Goal: Task Accomplishment & Management: Manage account settings

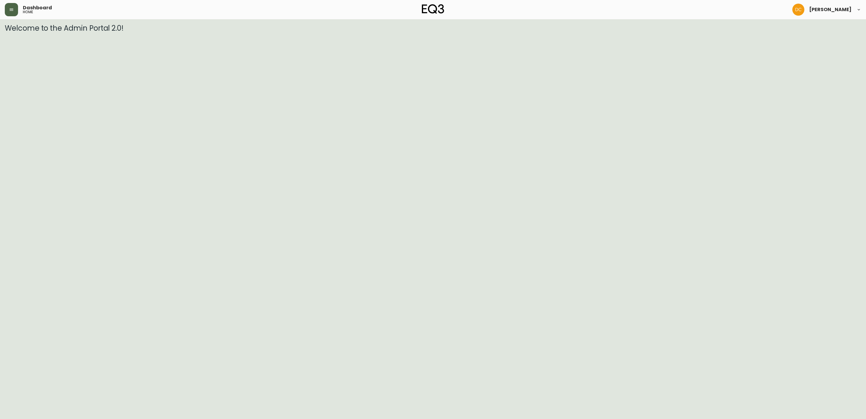
click at [12, 9] on icon "button" at bounding box center [12, 9] width 4 height 2
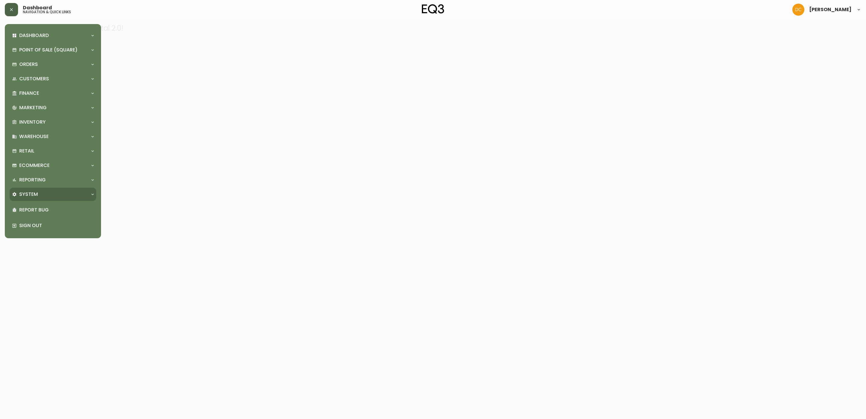
click at [36, 192] on p "System" at bounding box center [28, 194] width 19 height 7
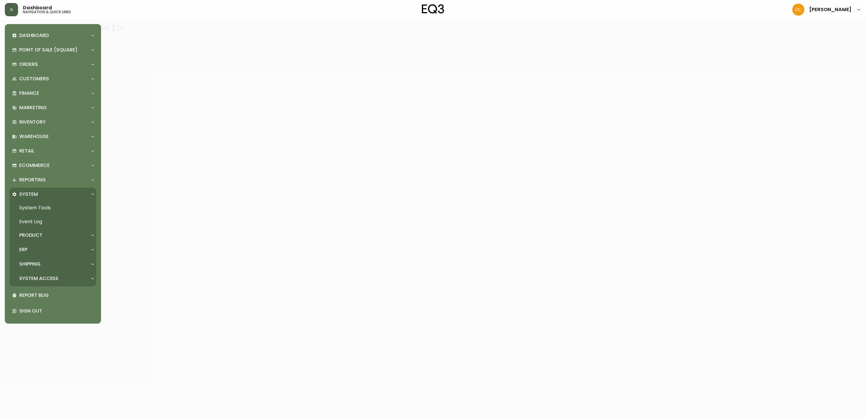
click at [46, 235] on div "Product" at bounding box center [50, 235] width 76 height 7
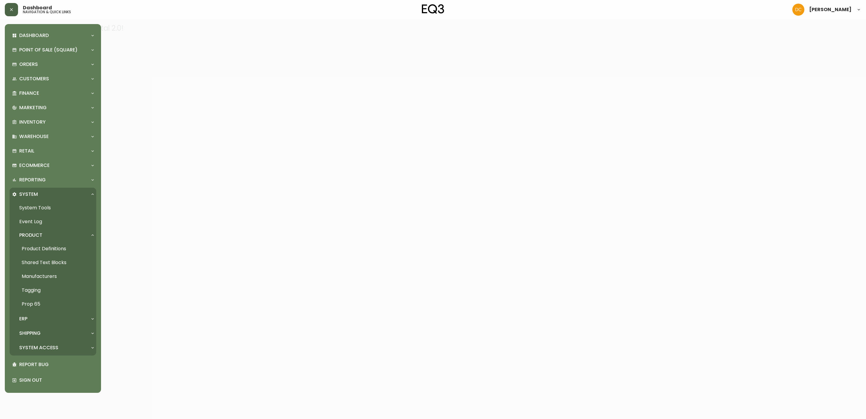
click at [51, 244] on link "Product Definitions" at bounding box center [53, 249] width 87 height 14
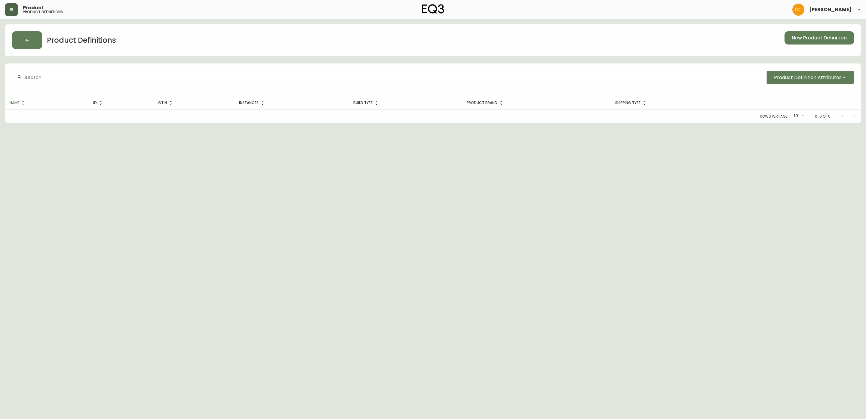
click at [204, 78] on input "text" at bounding box center [392, 78] width 737 height 6
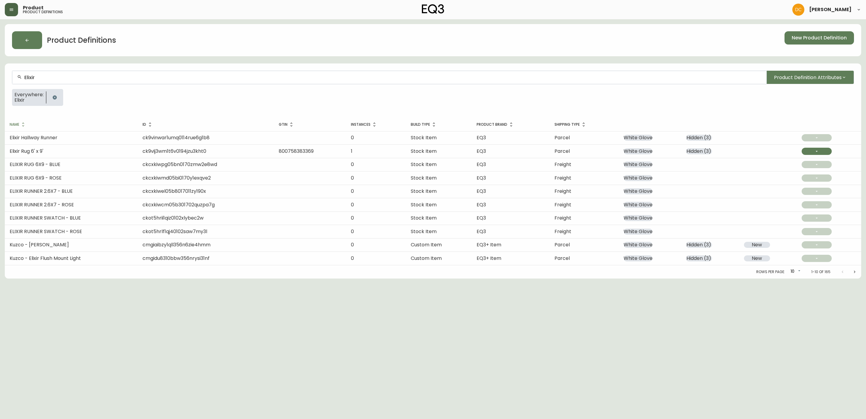
type input "Elixir"
click at [811, 84] on div "Elixir Product Definition Attributes" at bounding box center [433, 78] width 842 height 14
click at [814, 78] on span "Product Definition Attributes" at bounding box center [808, 78] width 68 height 8
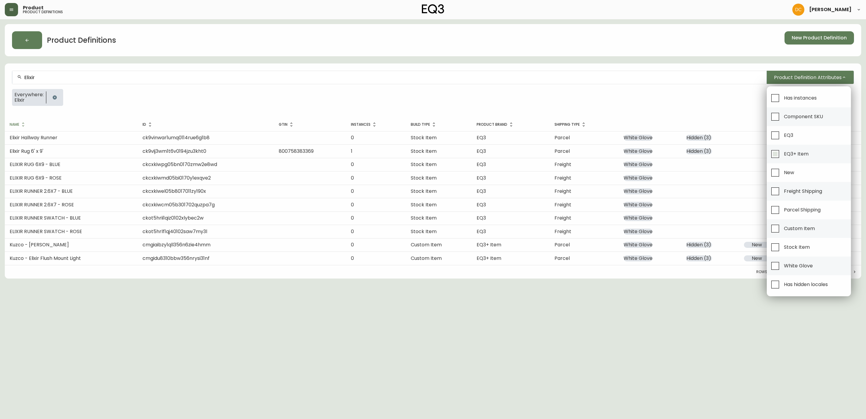
click at [804, 153] on span "EQ3+ Item" at bounding box center [796, 154] width 25 height 6
click at [782, 153] on input "EQ3+ Item" at bounding box center [775, 154] width 14 height 14
checkbox input "true"
click at [614, 92] on div at bounding box center [433, 209] width 866 height 419
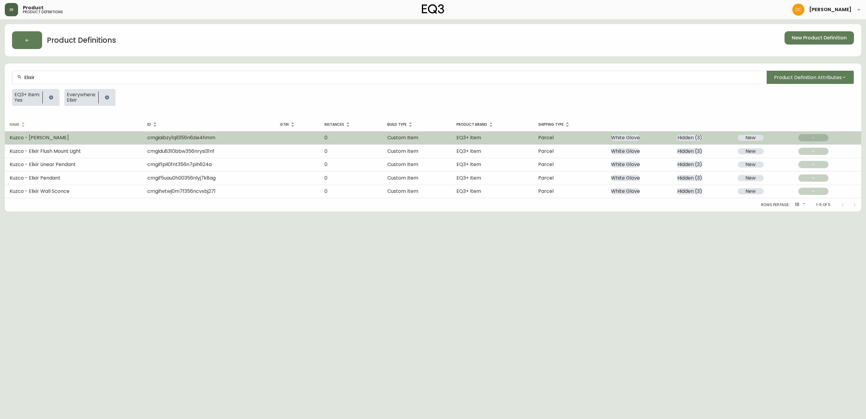
click at [121, 143] on td "Kuzco - [PERSON_NAME]" at bounding box center [74, 137] width 138 height 13
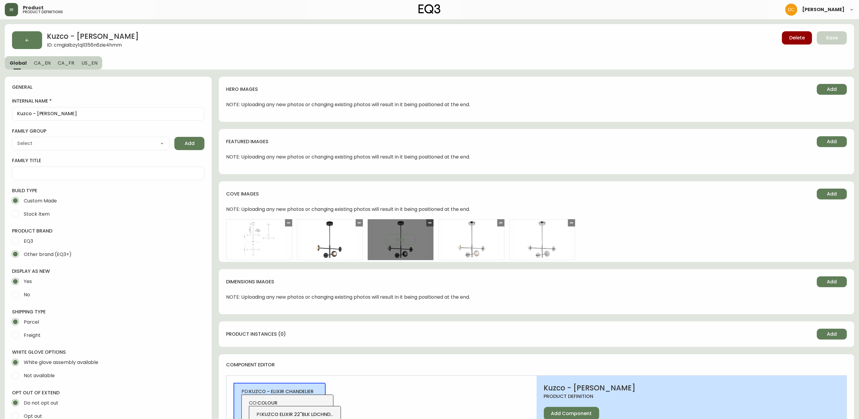
type input "Kuzco"
type input "Home & Garden > Lighting > Lighting Fixtures > Chandeliers"
select select "cmggz8xf624hy01426unsm25k"
click at [23, 47] on button "button" at bounding box center [27, 40] width 30 height 18
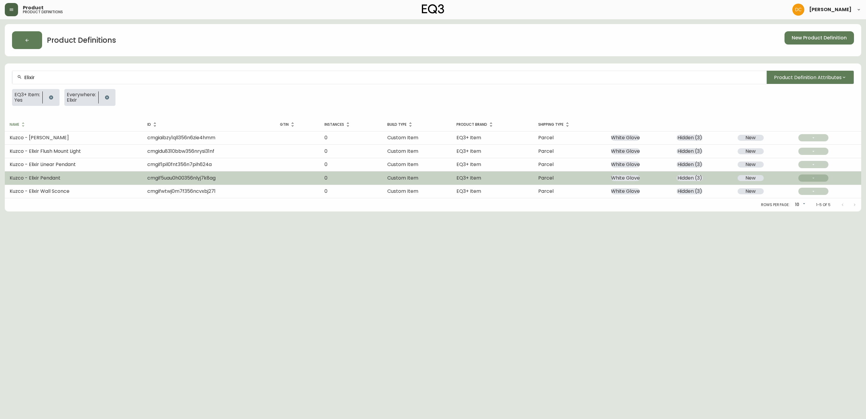
click at [91, 175] on td "Kuzco - Elixir Pendant" at bounding box center [74, 177] width 138 height 13
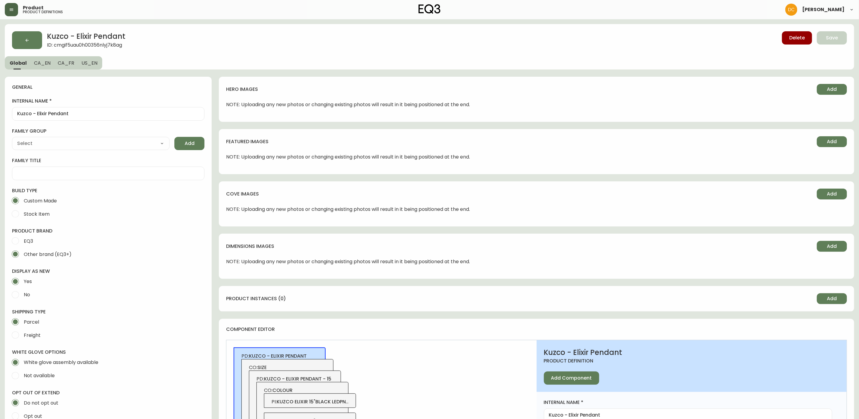
type input "Kuzco"
type input "Home & Garden > Lighting > Lighting Fixtures > Ceiling Light Fixtures"
select select "cmggz8xf624hy01426unsm25k"
click at [828, 192] on span "Add" at bounding box center [832, 194] width 10 height 7
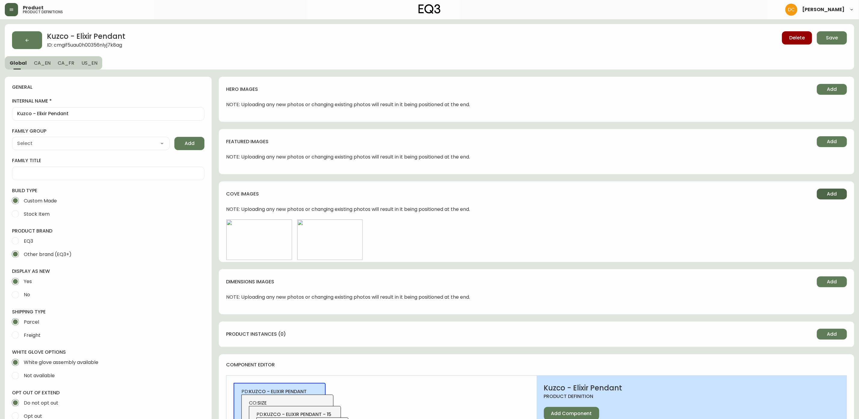
click at [836, 197] on span "Add" at bounding box center [832, 194] width 10 height 7
click at [826, 191] on button "Add" at bounding box center [832, 194] width 30 height 11
click at [828, 190] on button "Add" at bounding box center [832, 194] width 30 height 11
click at [548, 243] on button "Edit" at bounding box center [542, 239] width 30 height 11
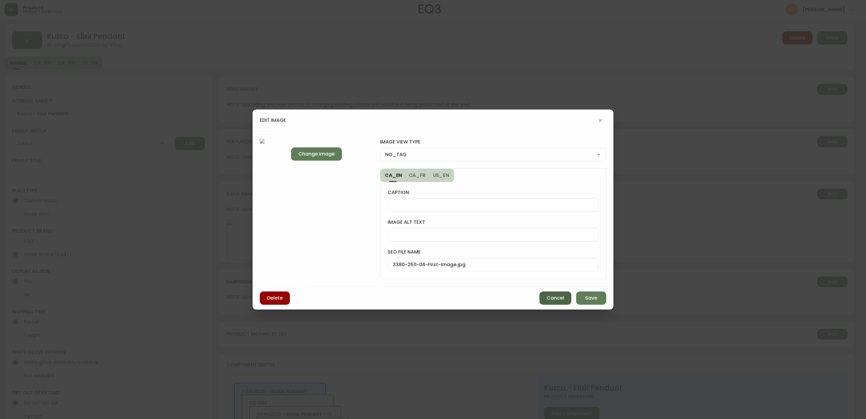
click at [549, 299] on span "Cancel" at bounding box center [555, 298] width 17 height 7
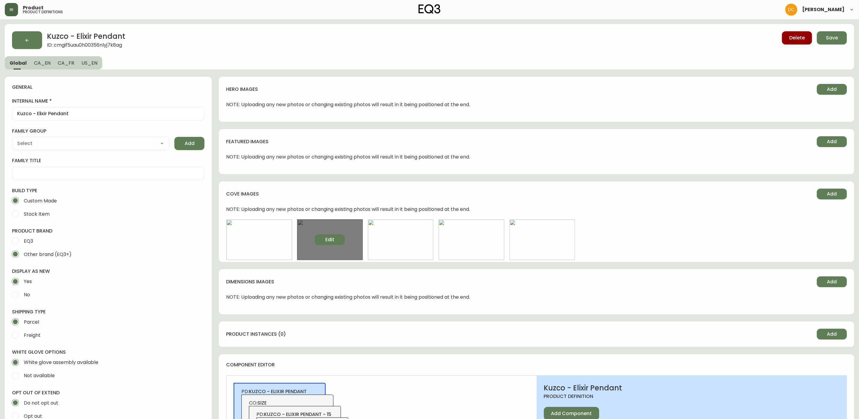
click at [330, 240] on span "Edit" at bounding box center [329, 239] width 9 height 7
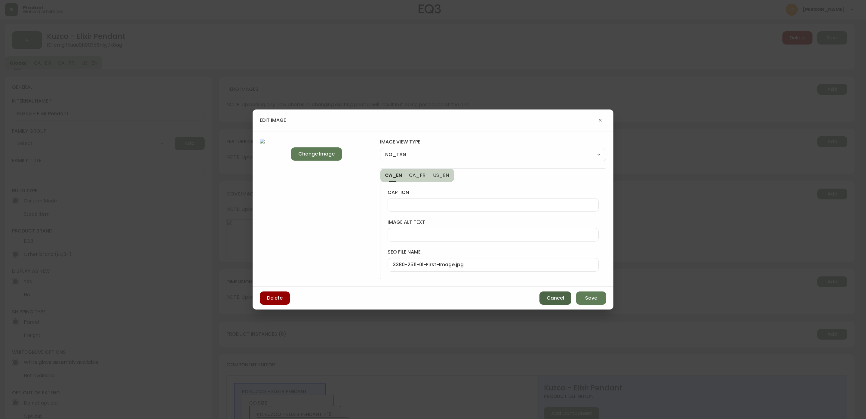
click at [557, 296] on span "Cancel" at bounding box center [555, 298] width 17 height 7
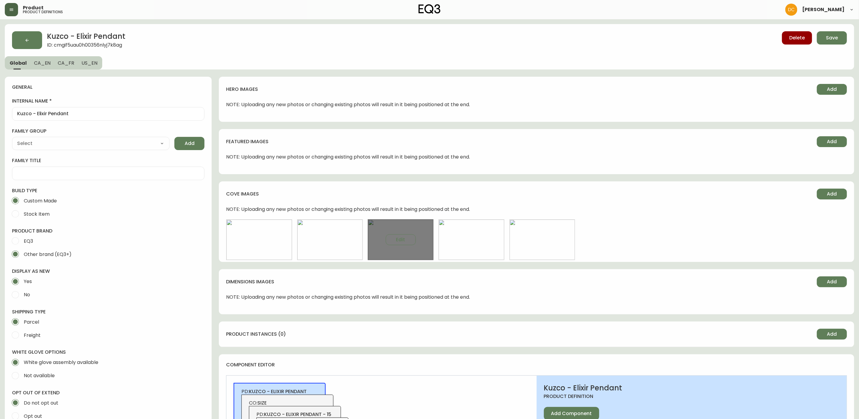
click at [402, 246] on div "Edit" at bounding box center [401, 239] width 66 height 41
click at [401, 244] on button "Edit" at bounding box center [401, 239] width 30 height 11
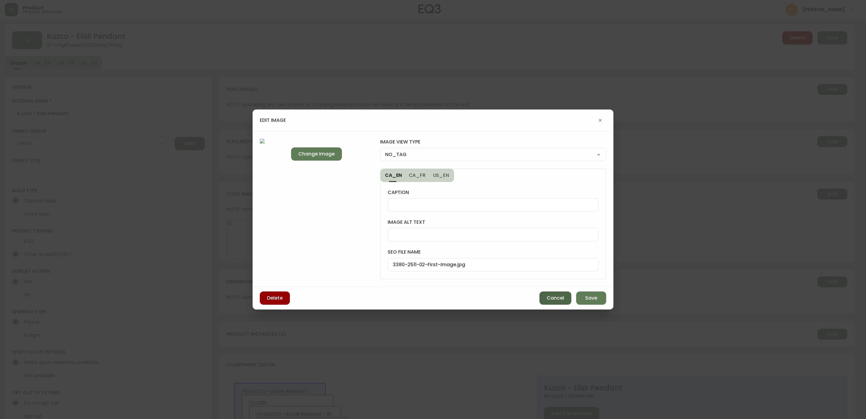
click at [547, 296] on span "Cancel" at bounding box center [555, 298] width 17 height 7
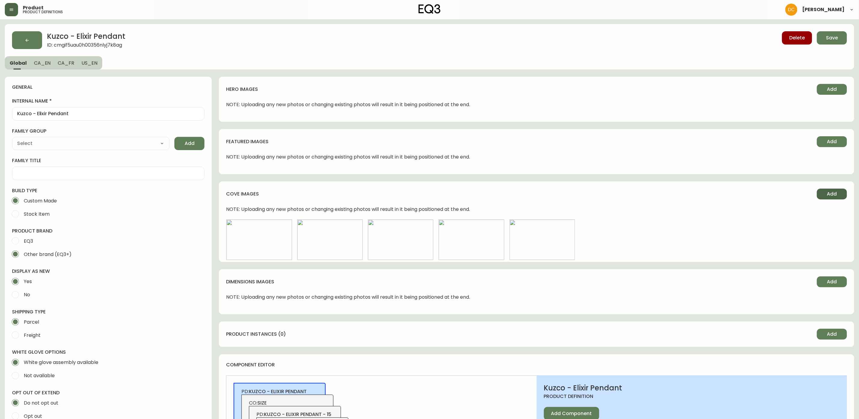
click at [829, 189] on button "Add" at bounding box center [832, 194] width 30 height 11
click at [821, 197] on button "Add" at bounding box center [832, 194] width 30 height 11
click at [832, 193] on span "Add" at bounding box center [832, 194] width 10 height 7
click at [829, 198] on button "Add" at bounding box center [832, 194] width 30 height 11
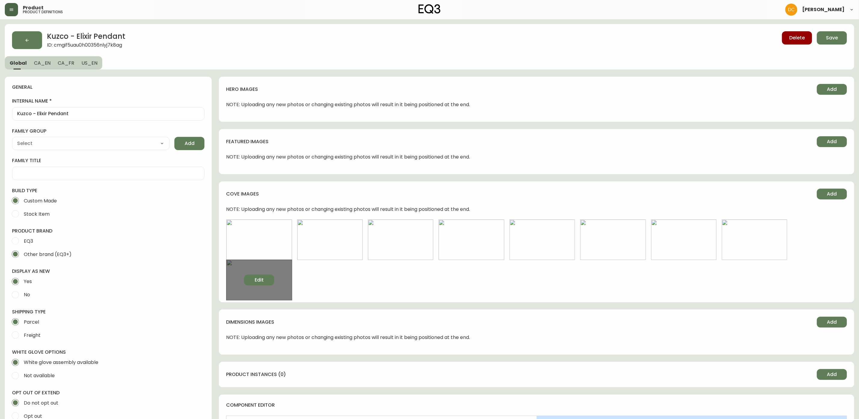
click at [263, 279] on span "Edit" at bounding box center [259, 280] width 9 height 7
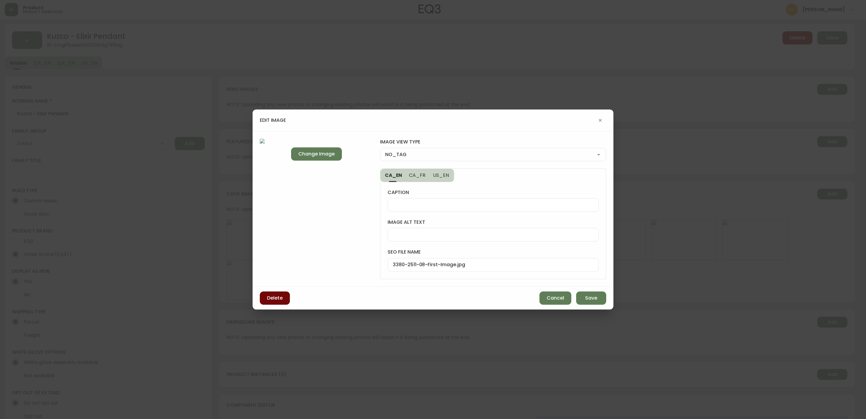
click at [277, 296] on span "Delete" at bounding box center [275, 298] width 16 height 7
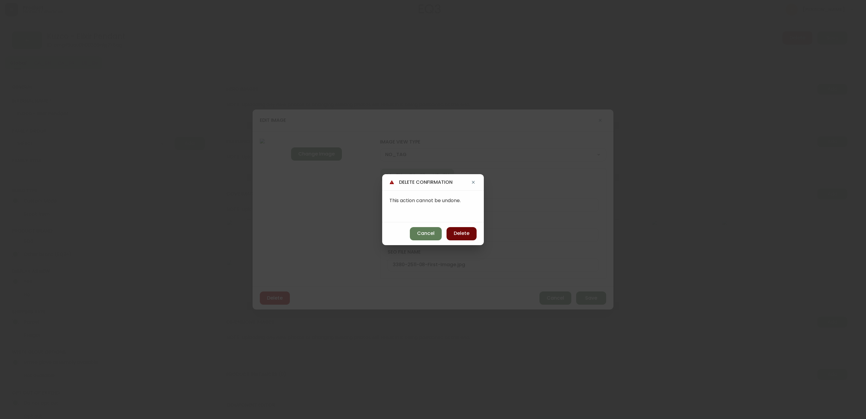
click at [459, 238] on button "Delete" at bounding box center [462, 233] width 30 height 13
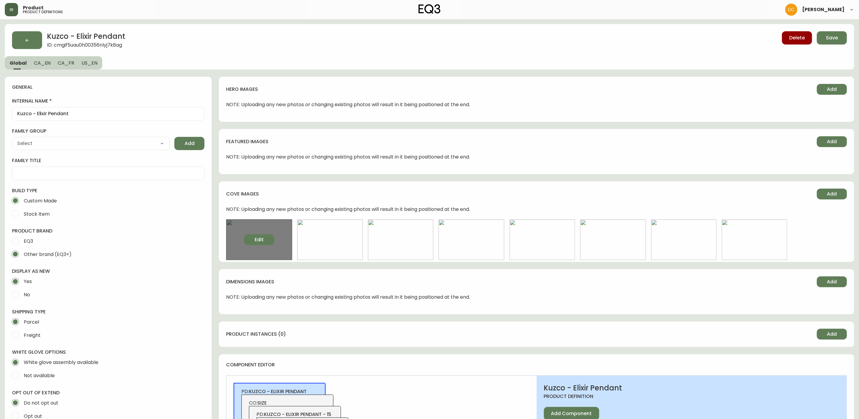
click at [267, 240] on button "Edit" at bounding box center [259, 239] width 30 height 11
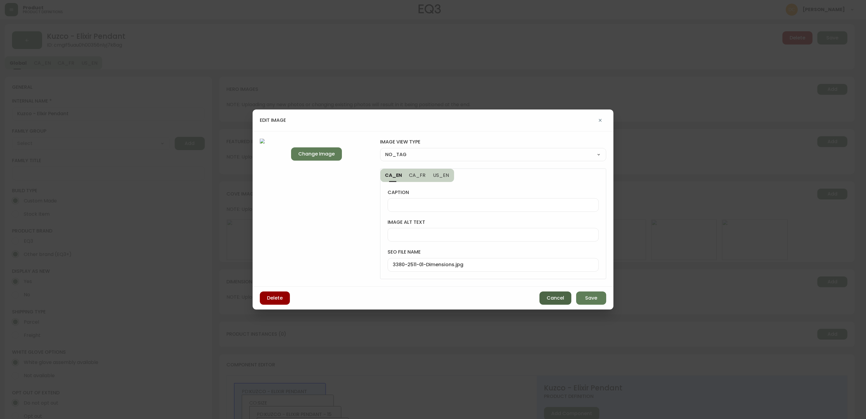
click at [555, 302] on button "Cancel" at bounding box center [555, 297] width 32 height 13
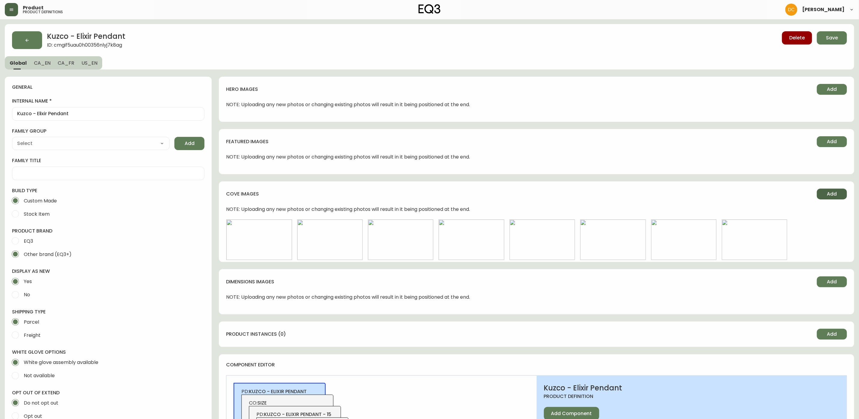
click at [828, 191] on span "Add" at bounding box center [832, 194] width 10 height 7
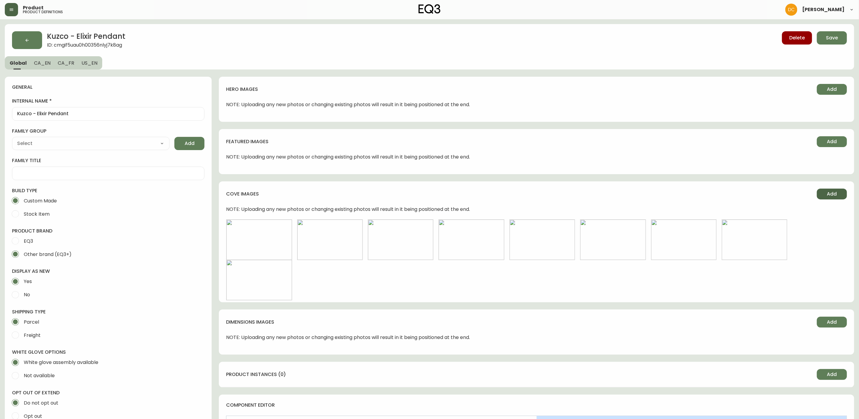
click at [834, 198] on button "Add" at bounding box center [832, 194] width 30 height 11
click at [339, 282] on button "Edit" at bounding box center [330, 280] width 30 height 11
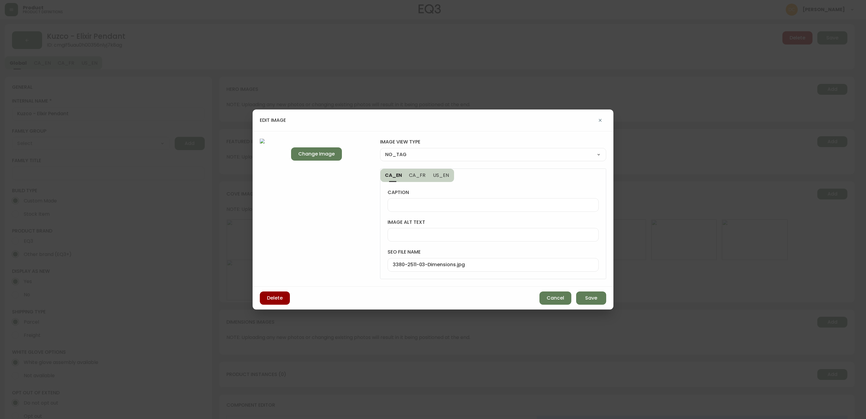
drag, startPoint x: 545, startPoint y: 295, endPoint x: 518, endPoint y: 297, distance: 27.4
click at [545, 295] on button "Cancel" at bounding box center [555, 297] width 32 height 13
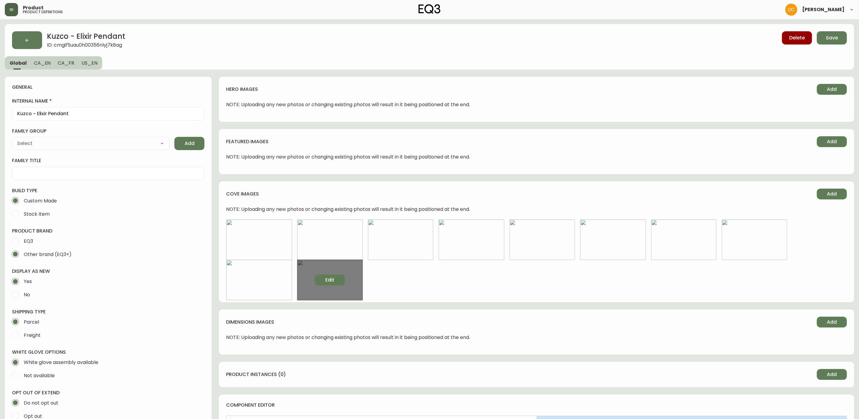
click at [339, 281] on button "Edit" at bounding box center [330, 280] width 30 height 11
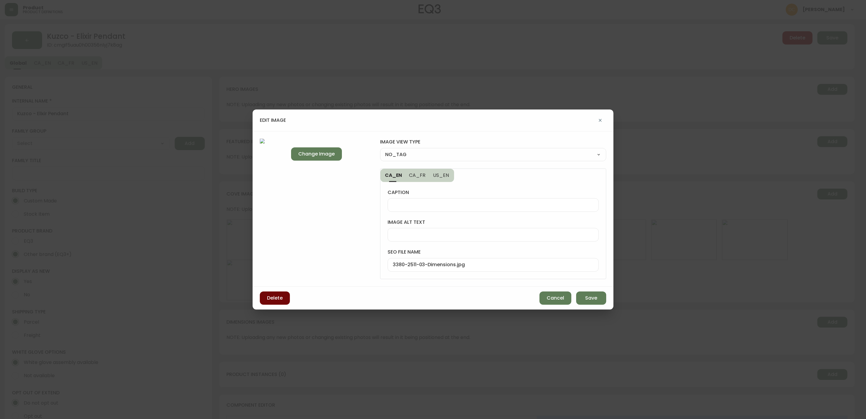
click at [283, 299] on button "Delete" at bounding box center [275, 297] width 30 height 13
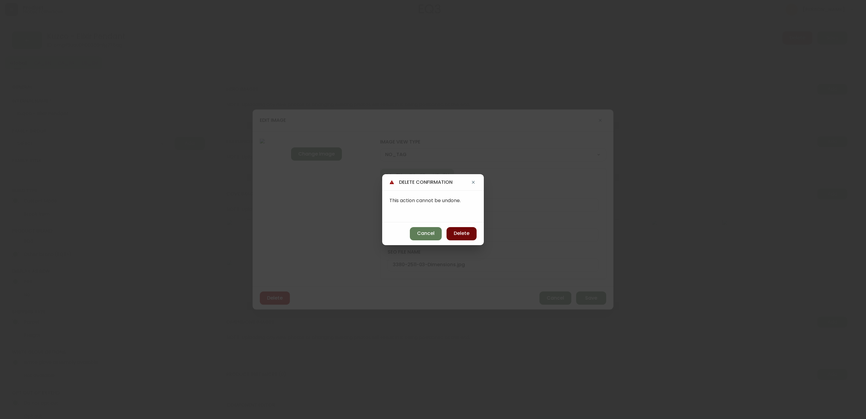
click at [468, 234] on span "Delete" at bounding box center [462, 233] width 16 height 7
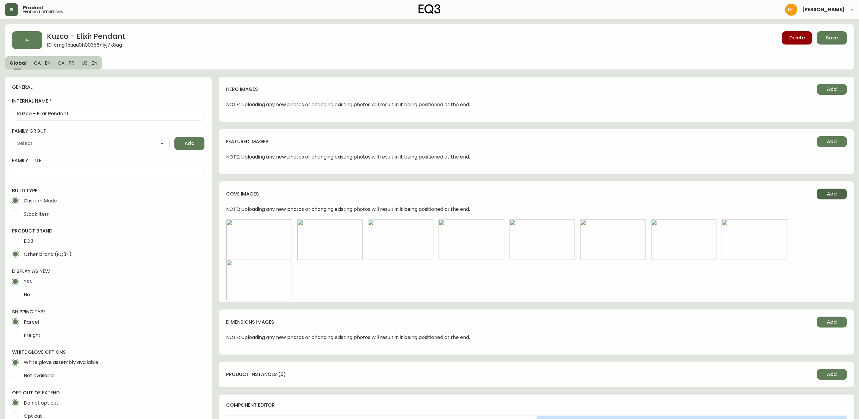
click at [826, 196] on button "Add" at bounding box center [832, 194] width 30 height 11
click at [836, 194] on span "Add" at bounding box center [832, 194] width 10 height 7
click at [398, 279] on span "Edit" at bounding box center [400, 280] width 9 height 7
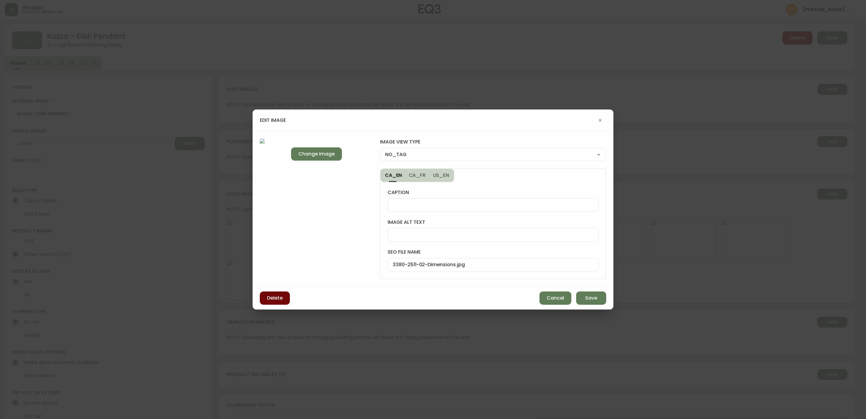
click at [278, 296] on span "Delete" at bounding box center [275, 298] width 16 height 7
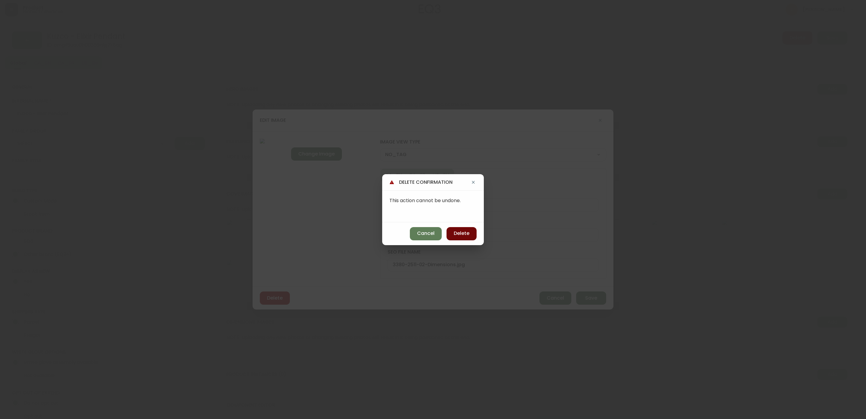
click at [456, 231] on span "Delete" at bounding box center [462, 233] width 16 height 7
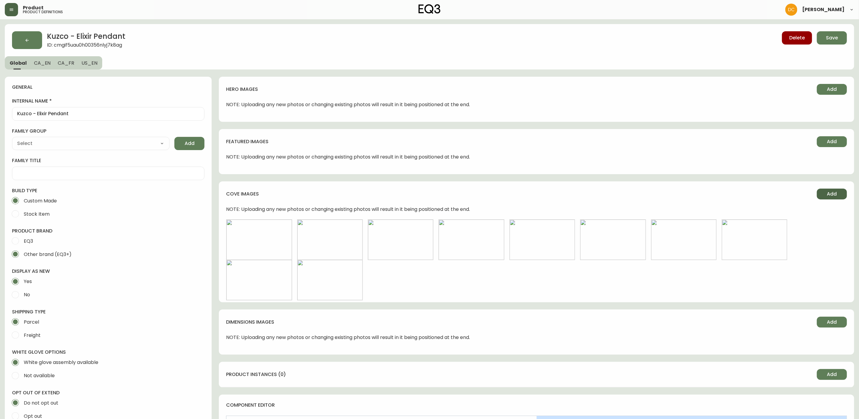
click at [820, 196] on button "Add" at bounding box center [832, 194] width 30 height 11
click at [264, 241] on button "Edit" at bounding box center [259, 239] width 30 height 11
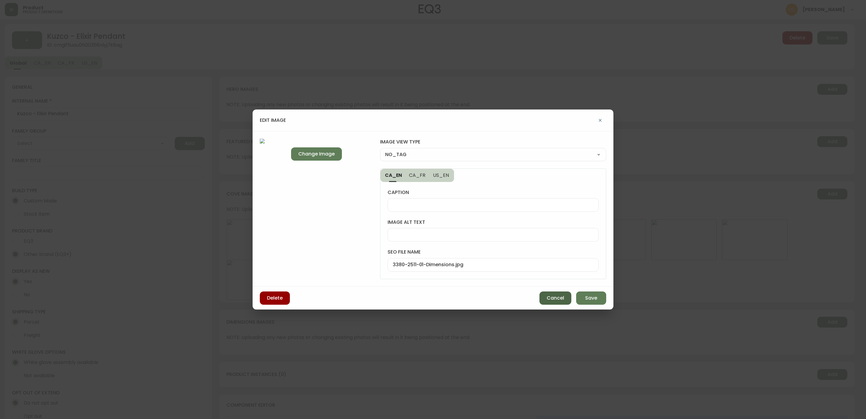
click at [545, 296] on button "Cancel" at bounding box center [555, 297] width 32 height 13
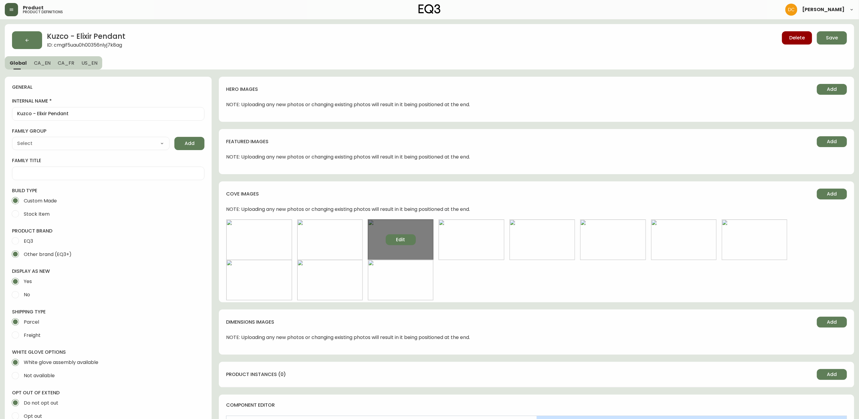
click at [402, 239] on span "Edit" at bounding box center [400, 239] width 9 height 7
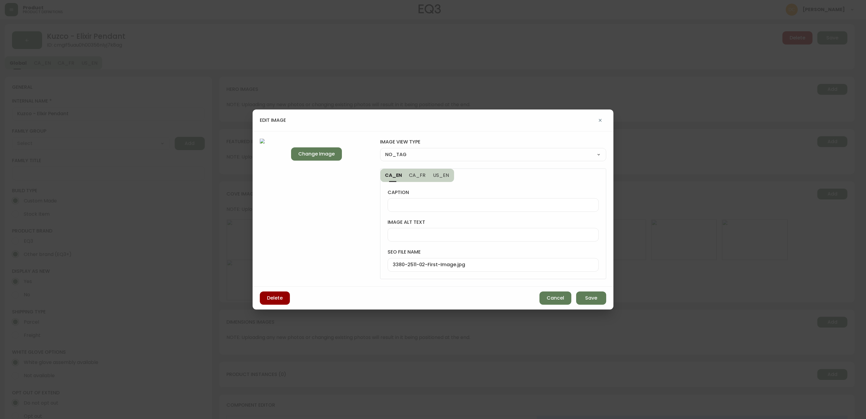
click at [662, 288] on div "edit image Change Image image view type NO_TAG NO_TAG FRONT_VIEW SIDE_VIEW BACK…" at bounding box center [433, 209] width 866 height 419
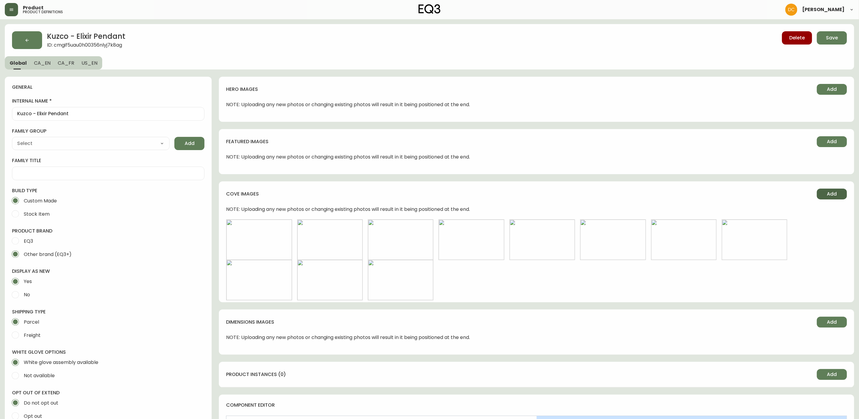
click at [820, 198] on button "Add" at bounding box center [832, 194] width 30 height 11
click at [261, 239] on span "Edit" at bounding box center [259, 239] width 9 height 7
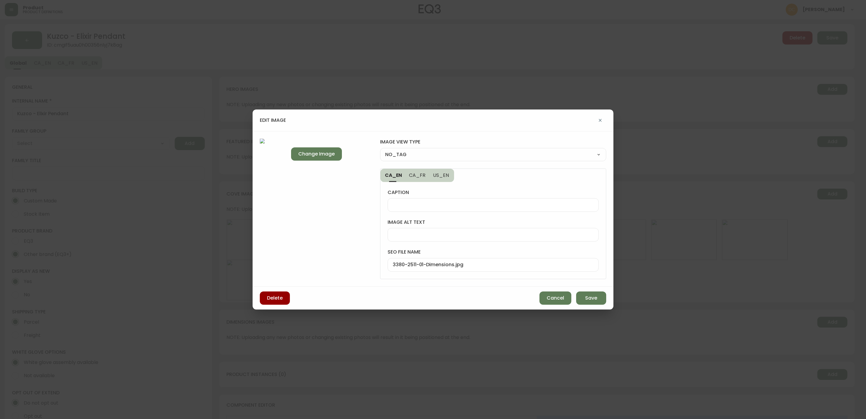
click at [504, 157] on select "NO_TAG FRONT_VIEW SIDE_VIEW BACK_VIEW CORNER_VIEW FEATURED_VIEW BIRDSEYE_VIEW D…" at bounding box center [493, 154] width 226 height 9
select select "DETAIL_VIEW"
click at [380, 150] on select "NO_TAG FRONT_VIEW SIDE_VIEW BACK_VIEW CORNER_VIEW FEATURED_VIEW BIRDSEYE_VIEW D…" at bounding box center [493, 154] width 226 height 9
type input "DETAIL_VIEW"
click at [592, 298] on span "Save" at bounding box center [591, 298] width 12 height 7
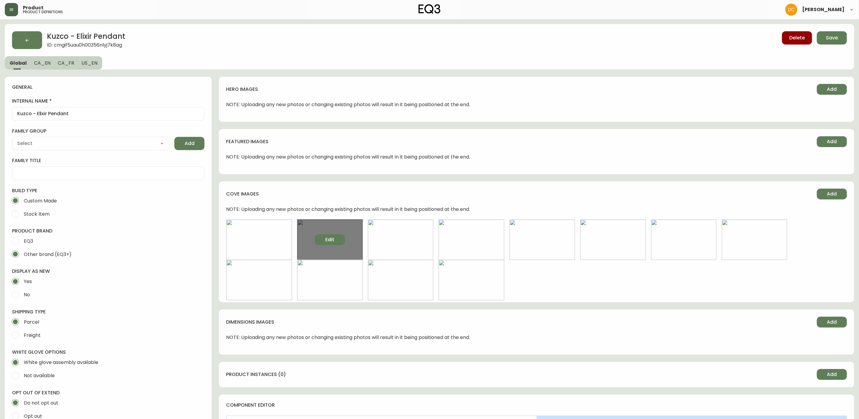
click at [325, 241] on span "Edit" at bounding box center [329, 239] width 9 height 7
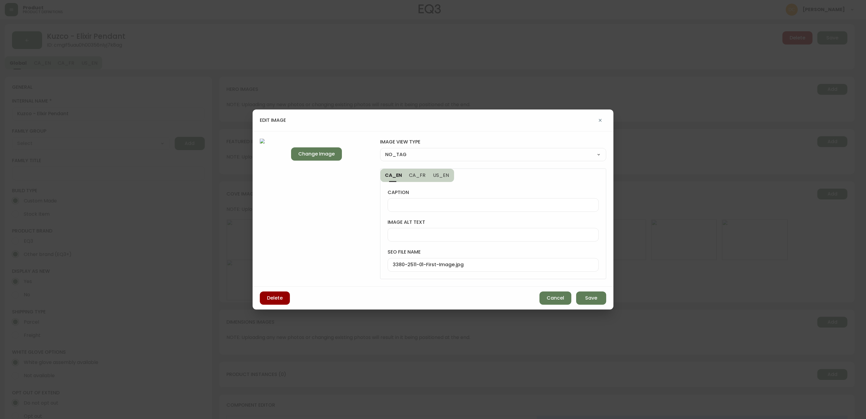
click at [436, 155] on select "NO_TAG FRONT_VIEW SIDE_VIEW BACK_VIEW CORNER_VIEW FEATURED_VIEW BIRDSEYE_VIEW D…" at bounding box center [493, 154] width 226 height 9
select select "FRONT_VIEW"
click at [380, 150] on select "NO_TAG FRONT_VIEW SIDE_VIEW BACK_VIEW CORNER_VIEW FEATURED_VIEW BIRDSEYE_VIEW D…" at bounding box center [493, 154] width 226 height 9
type input "FRONT_VIEW"
click at [584, 298] on button "Save" at bounding box center [591, 297] width 30 height 13
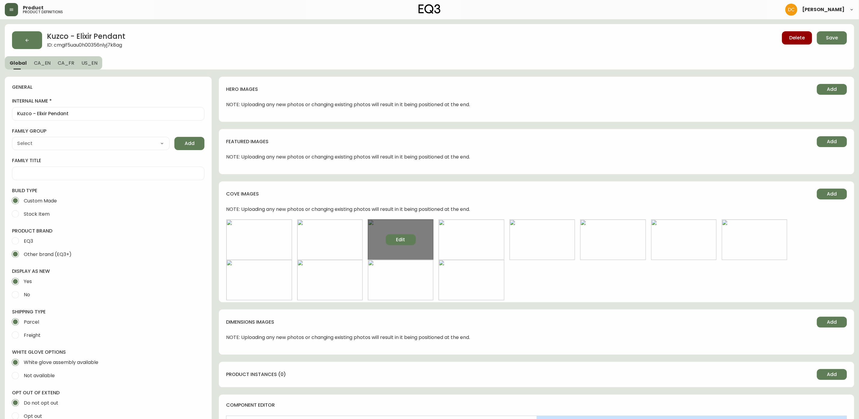
click at [398, 244] on button "Edit" at bounding box center [401, 239] width 30 height 11
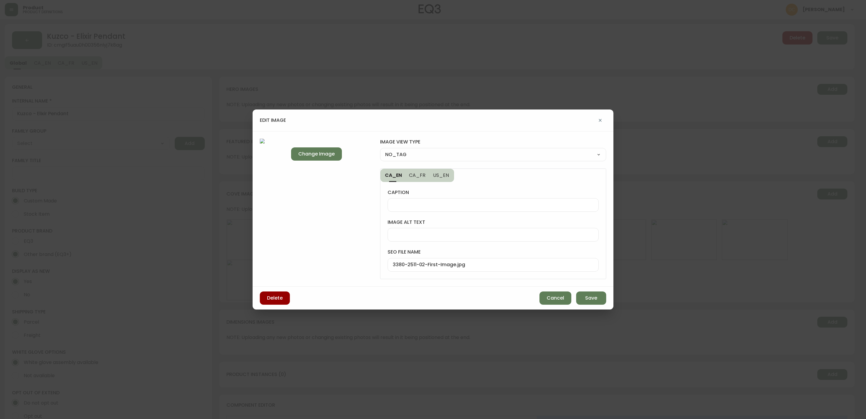
click at [444, 155] on select "NO_TAG FRONT_VIEW SIDE_VIEW BACK_VIEW CORNER_VIEW FEATURED_VIEW BIRDSEYE_VIEW D…" at bounding box center [493, 154] width 226 height 9
select select "FRONT_VIEW"
click at [380, 150] on select "NO_TAG FRONT_VIEW SIDE_VIEW BACK_VIEW CORNER_VIEW FEATURED_VIEW BIRDSEYE_VIEW D…" at bounding box center [493, 154] width 226 height 9
type input "FRONT_VIEW"
click at [591, 303] on button "Save" at bounding box center [591, 297] width 30 height 13
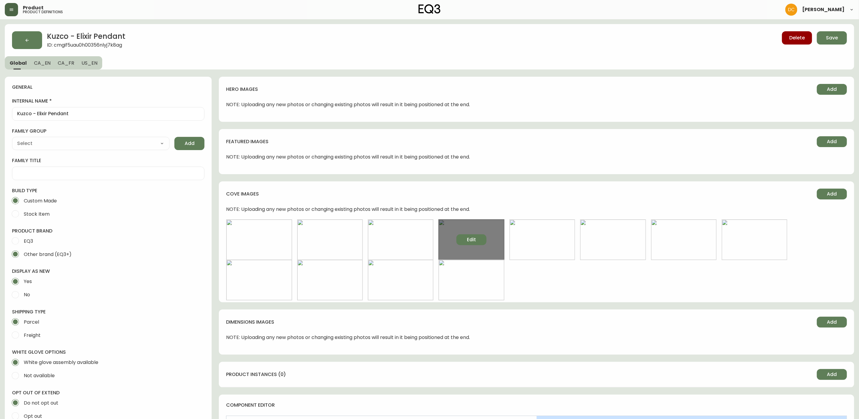
click at [461, 245] on button "Edit" at bounding box center [471, 239] width 30 height 11
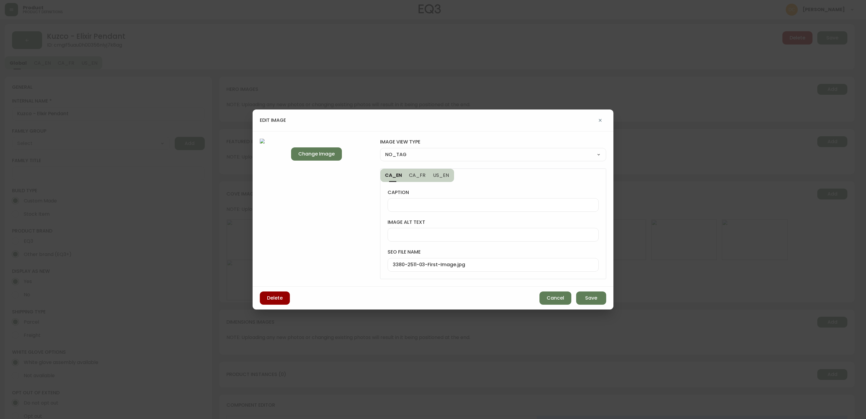
click at [441, 159] on div "NO_TAG FRONT_VIEW SIDE_VIEW BACK_VIEW CORNER_VIEW FEATURED_VIEW BIRDSEYE_VIEW D…" at bounding box center [493, 154] width 226 height 13
click at [442, 157] on select "NO_TAG FRONT_VIEW SIDE_VIEW BACK_VIEW CORNER_VIEW FEATURED_VIEW BIRDSEYE_VIEW D…" at bounding box center [493, 154] width 226 height 9
select select "FRONT_VIEW"
click at [380, 150] on select "NO_TAG FRONT_VIEW SIDE_VIEW BACK_VIEW CORNER_VIEW FEATURED_VIEW BIRDSEYE_VIEW D…" at bounding box center [493, 154] width 226 height 9
type input "FRONT_VIEW"
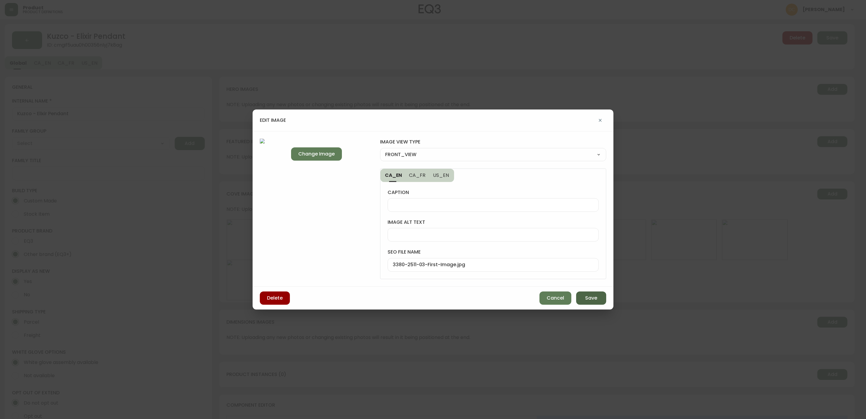
drag, startPoint x: 583, startPoint y: 297, endPoint x: 578, endPoint y: 294, distance: 6.1
click at [584, 297] on button "Save" at bounding box center [591, 297] width 30 height 13
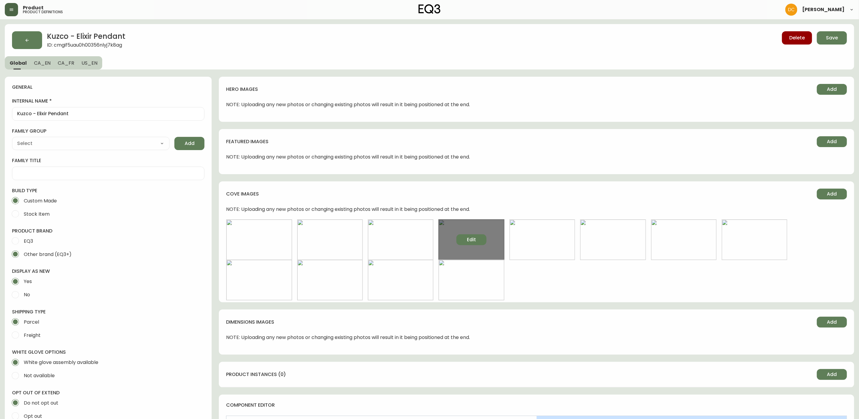
click at [483, 242] on button "Edit" at bounding box center [471, 239] width 30 height 11
select select "FRONT_VIEW"
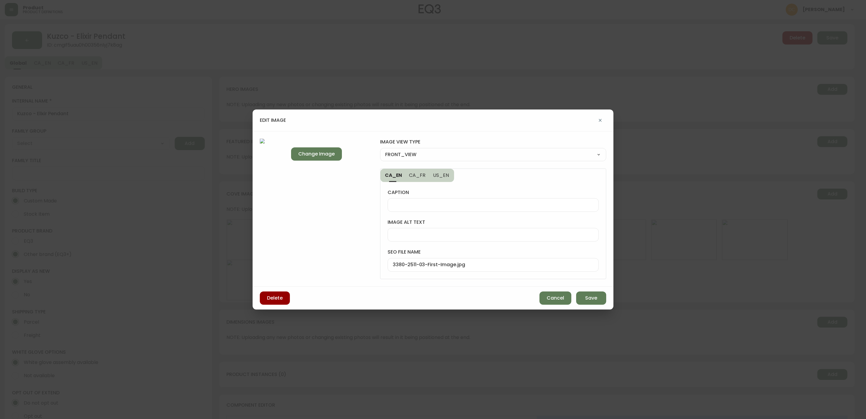
click at [595, 308] on div "Delete Cancel Save" at bounding box center [433, 298] width 361 height 23
click at [588, 293] on button "Save" at bounding box center [591, 297] width 30 height 13
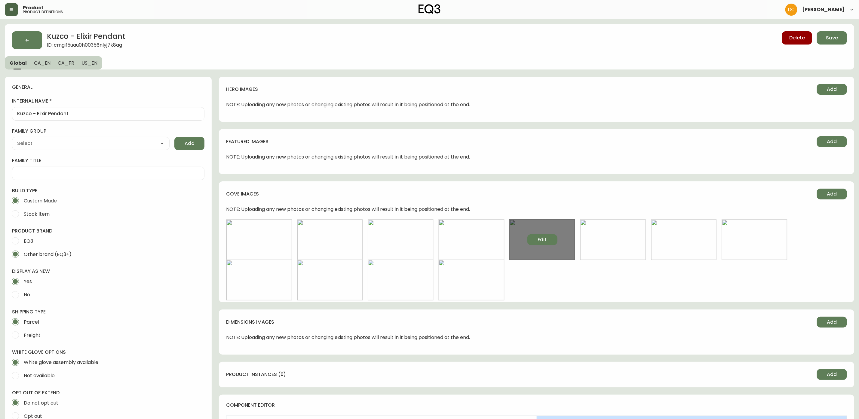
click at [545, 239] on span "Edit" at bounding box center [542, 239] width 9 height 7
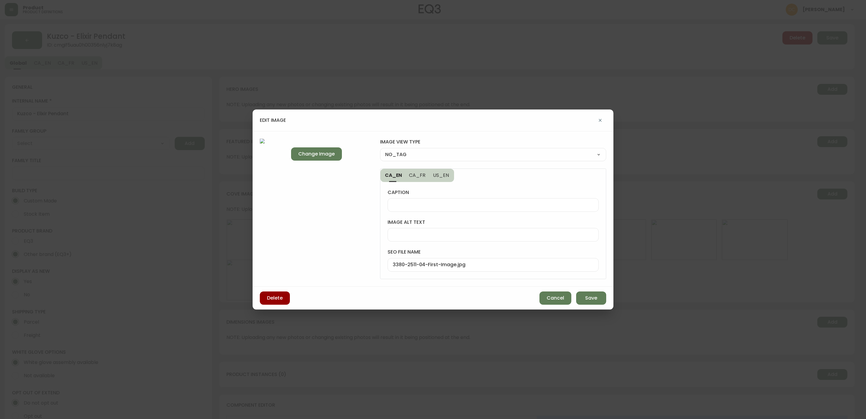
click at [436, 156] on select "NO_TAG FRONT_VIEW SIDE_VIEW BACK_VIEW CORNER_VIEW FEATURED_VIEW BIRDSEYE_VIEW D…" at bounding box center [493, 154] width 226 height 9
select select "FRONT_VIEW"
click at [380, 150] on select "NO_TAG FRONT_VIEW SIDE_VIEW BACK_VIEW CORNER_VIEW FEATURED_VIEW BIRDSEYE_VIEW D…" at bounding box center [493, 154] width 226 height 9
type input "FRONT_VIEW"
click at [590, 295] on span "Save" at bounding box center [591, 298] width 12 height 7
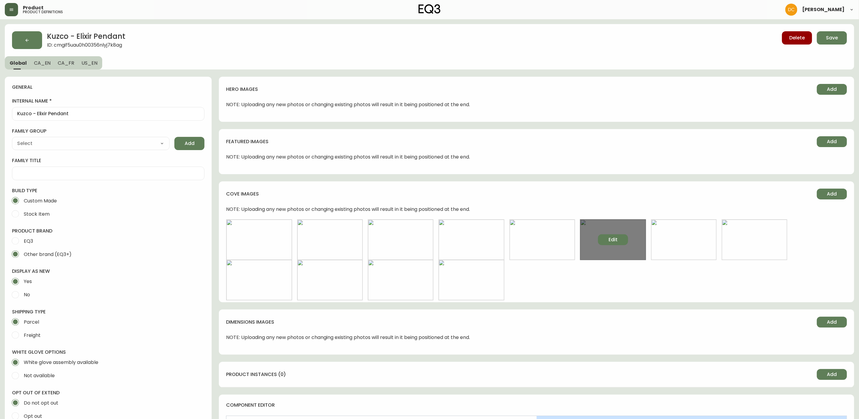
click at [616, 238] on span "Edit" at bounding box center [613, 239] width 9 height 7
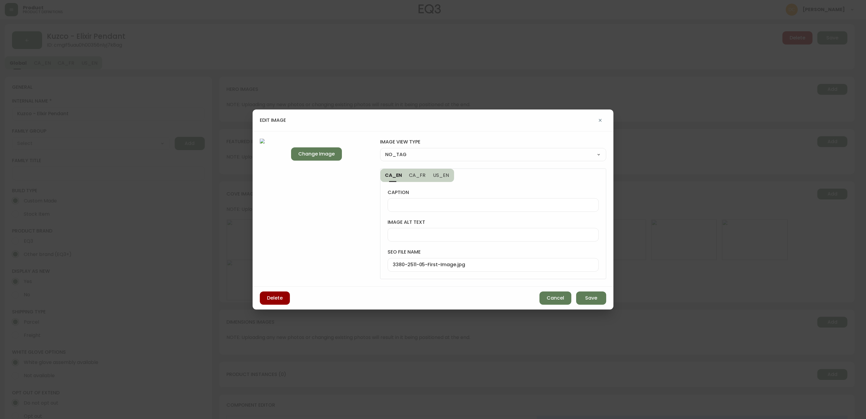
drag, startPoint x: 442, startPoint y: 160, endPoint x: 445, endPoint y: 156, distance: 4.5
click at [442, 157] on div "NO_TAG FRONT_VIEW SIDE_VIEW BACK_VIEW CORNER_VIEW FEATURED_VIEW BIRDSEYE_VIEW D…" at bounding box center [493, 154] width 226 height 13
click at [445, 155] on select "NO_TAG FRONT_VIEW SIDE_VIEW BACK_VIEW CORNER_VIEW FEATURED_VIEW BIRDSEYE_VIEW D…" at bounding box center [493, 154] width 226 height 9
select select "FRONT_VIEW"
click at [380, 150] on select "NO_TAG FRONT_VIEW SIDE_VIEW BACK_VIEW CORNER_VIEW FEATURED_VIEW BIRDSEYE_VIEW D…" at bounding box center [493, 154] width 226 height 9
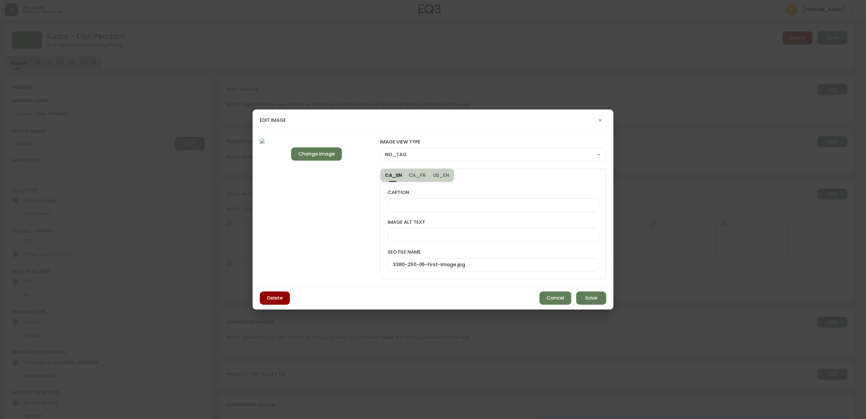
type input "FRONT_VIEW"
click at [599, 298] on button "Save" at bounding box center [591, 297] width 30 height 13
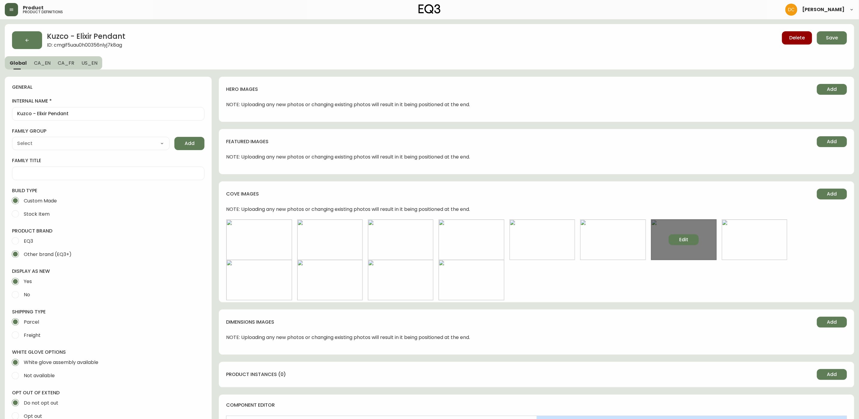
click at [686, 240] on span "Edit" at bounding box center [683, 239] width 9 height 7
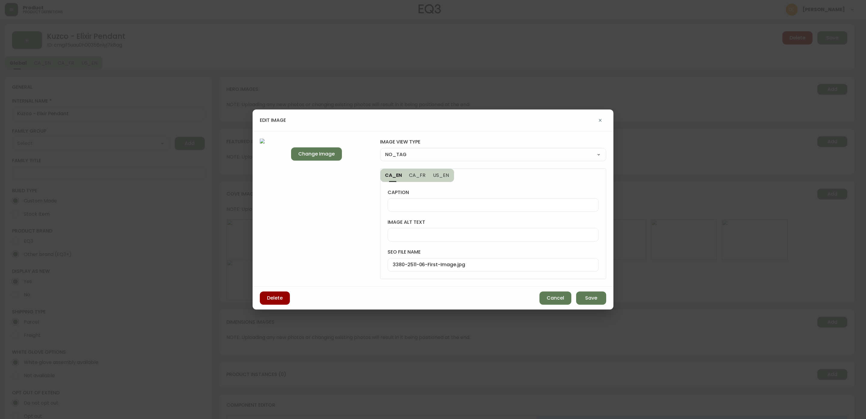
click at [483, 155] on select "NO_TAG FRONT_VIEW SIDE_VIEW BACK_VIEW CORNER_VIEW FEATURED_VIEW BIRDSEYE_VIEW D…" at bounding box center [493, 154] width 226 height 9
select select "FRONT_VIEW"
click at [380, 150] on select "NO_TAG FRONT_VIEW SIDE_VIEW BACK_VIEW CORNER_VIEW FEATURED_VIEW BIRDSEYE_VIEW D…" at bounding box center [493, 154] width 226 height 9
type input "FRONT_VIEW"
click at [585, 295] on span "Save" at bounding box center [591, 298] width 12 height 7
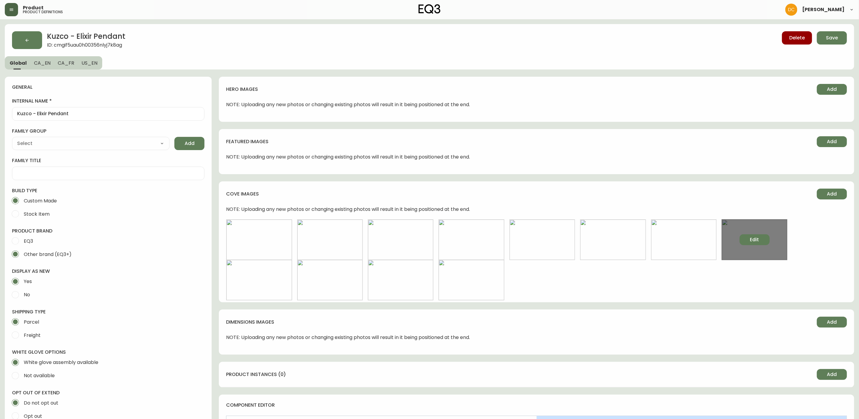
click at [756, 240] on span "Edit" at bounding box center [754, 239] width 9 height 7
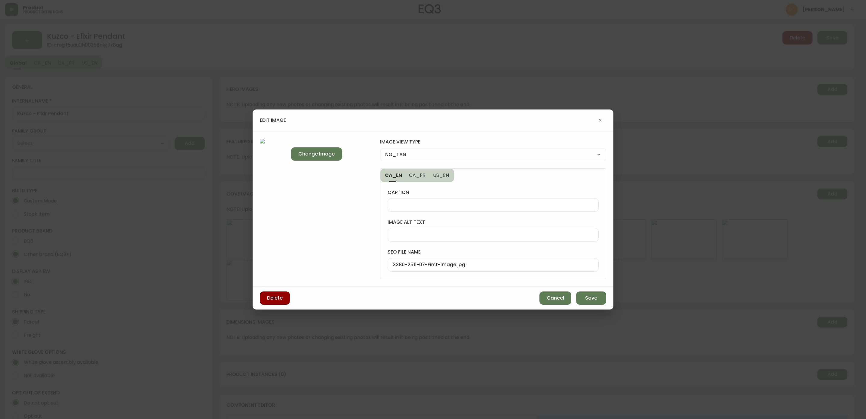
click at [451, 158] on select "NO_TAG FRONT_VIEW SIDE_VIEW BACK_VIEW CORNER_VIEW FEATURED_VIEW BIRDSEYE_VIEW D…" at bounding box center [493, 154] width 226 height 9
select select "FRONT_VIEW"
click at [380, 150] on select "NO_TAG FRONT_VIEW SIDE_VIEW BACK_VIEW CORNER_VIEW FEATURED_VIEW BIRDSEYE_VIEW D…" at bounding box center [493, 154] width 226 height 9
type input "FRONT_VIEW"
click at [588, 293] on button "Save" at bounding box center [591, 297] width 30 height 13
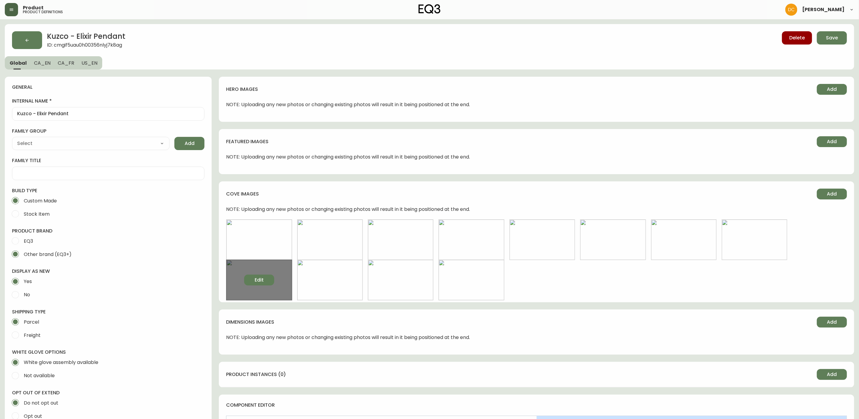
click at [256, 281] on span "Edit" at bounding box center [259, 280] width 9 height 7
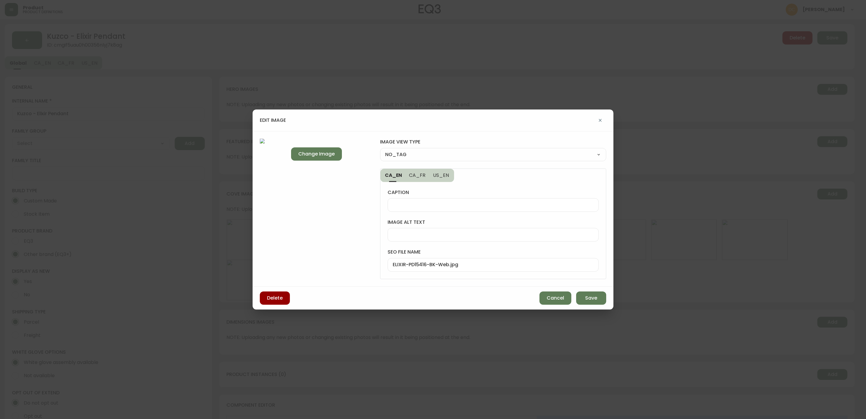
click at [431, 152] on select "NO_TAG FRONT_VIEW SIDE_VIEW BACK_VIEW CORNER_VIEW FEATURED_VIEW BIRDSEYE_VIEW D…" at bounding box center [493, 154] width 226 height 9
select select "FRONT_VIEW"
click at [380, 150] on select "NO_TAG FRONT_VIEW SIDE_VIEW BACK_VIEW CORNER_VIEW FEATURED_VIEW BIRDSEYE_VIEW D…" at bounding box center [493, 154] width 226 height 9
type input "FRONT_VIEW"
click at [591, 300] on span "Save" at bounding box center [591, 298] width 12 height 7
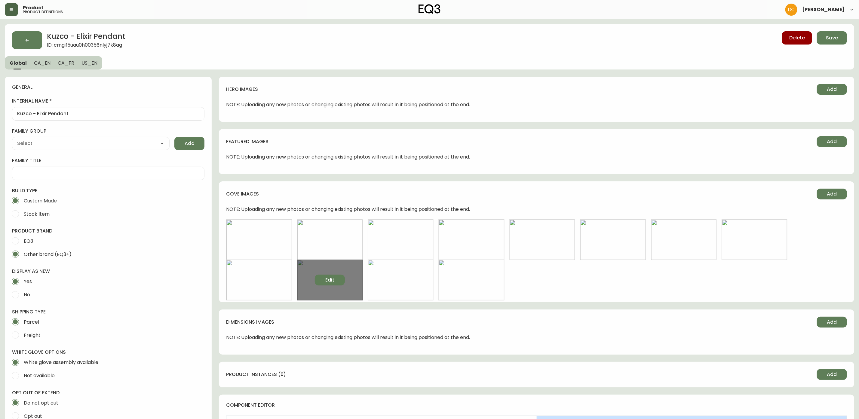
click at [327, 282] on span "Edit" at bounding box center [329, 280] width 9 height 7
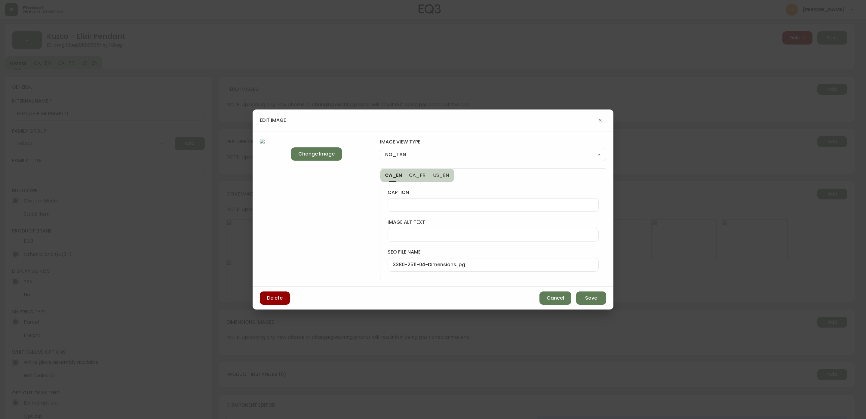
click at [411, 152] on select "NO_TAG FRONT_VIEW SIDE_VIEW BACK_VIEW CORNER_VIEW FEATURED_VIEW BIRDSEYE_VIEW D…" at bounding box center [493, 154] width 226 height 9
select select "DETAIL_VIEW"
click at [380, 150] on select "NO_TAG FRONT_VIEW SIDE_VIEW BACK_VIEW CORNER_VIEW FEATURED_VIEW BIRDSEYE_VIEW D…" at bounding box center [493, 154] width 226 height 9
type input "DETAIL_VIEW"
click at [598, 301] on button "Save" at bounding box center [591, 297] width 30 height 13
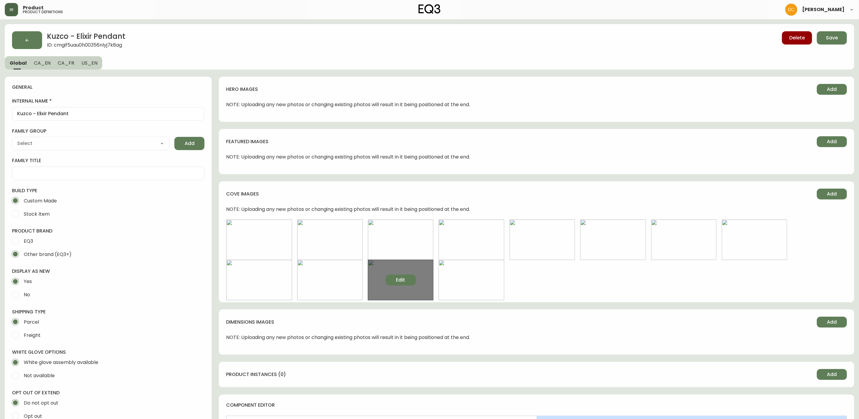
click at [402, 284] on button "Edit" at bounding box center [401, 280] width 30 height 11
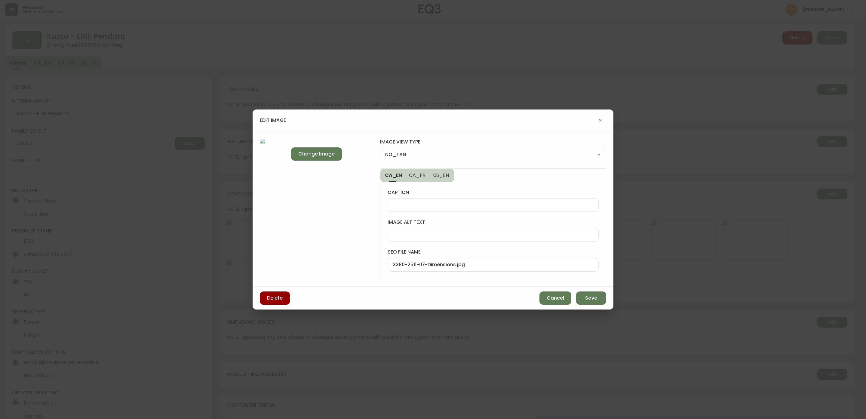
click at [442, 153] on select "NO_TAG FRONT_VIEW SIDE_VIEW BACK_VIEW CORNER_VIEW FEATURED_VIEW BIRDSEYE_VIEW D…" at bounding box center [493, 154] width 226 height 9
select select "DETAIL_VIEW"
click at [380, 150] on select "NO_TAG FRONT_VIEW SIDE_VIEW BACK_VIEW CORNER_VIEW FEATURED_VIEW BIRDSEYE_VIEW D…" at bounding box center [493, 154] width 226 height 9
type input "DETAIL_VIEW"
click at [584, 304] on button "Save" at bounding box center [591, 297] width 30 height 13
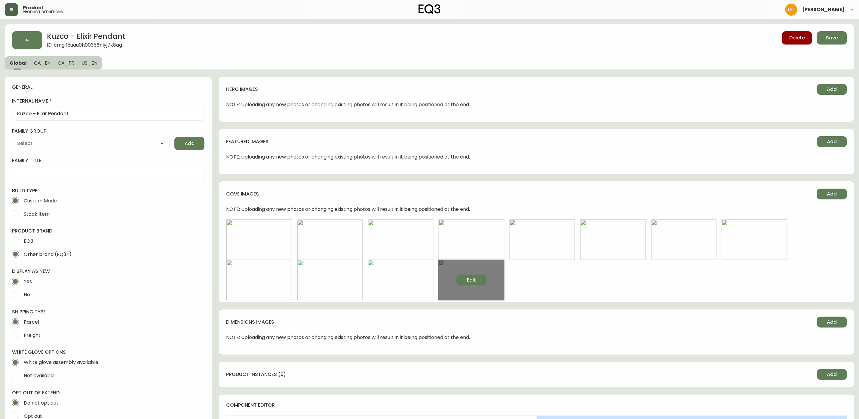
click at [460, 279] on button "Edit" at bounding box center [471, 280] width 30 height 11
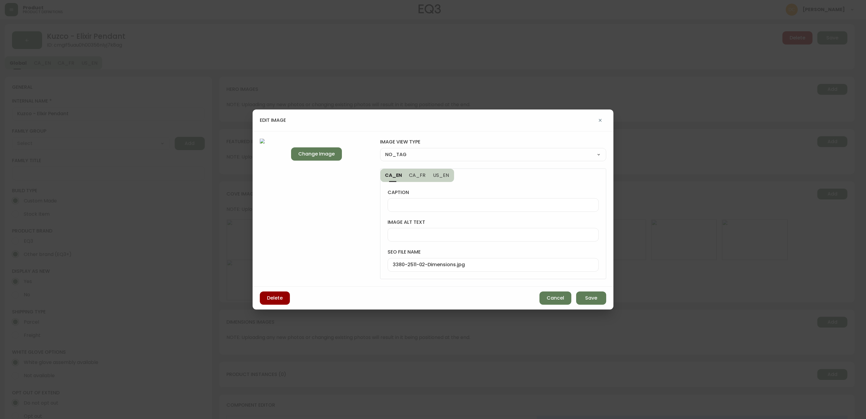
click at [423, 148] on div "NO_TAG FRONT_VIEW SIDE_VIEW BACK_VIEW CORNER_VIEW FEATURED_VIEW BIRDSEYE_VIEW D…" at bounding box center [493, 154] width 226 height 13
click at [416, 155] on select "NO_TAG FRONT_VIEW SIDE_VIEW BACK_VIEW CORNER_VIEW FEATURED_VIEW BIRDSEYE_VIEW D…" at bounding box center [493, 154] width 226 height 9
select select "BIRDSEYE_VIEW"
click at [380, 150] on select "NO_TAG FRONT_VIEW SIDE_VIEW BACK_VIEW CORNER_VIEW FEATURED_VIEW BIRDSEYE_VIEW D…" at bounding box center [493, 154] width 226 height 9
type input "BIRDSEYE_VIEW"
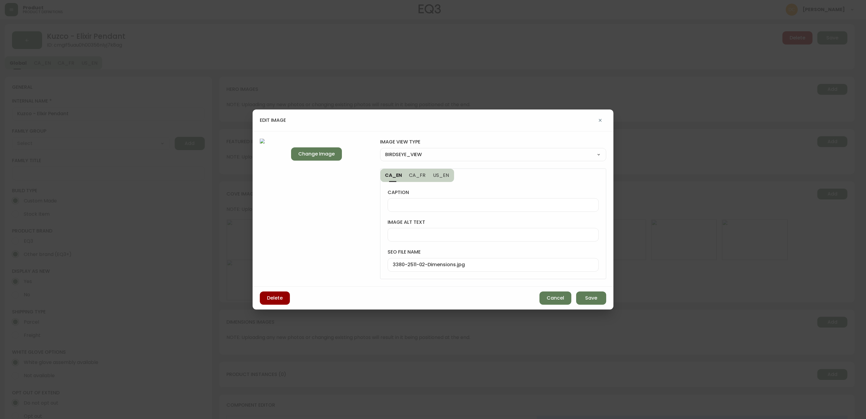
click at [451, 156] on select "NO_TAG FRONT_VIEW SIDE_VIEW BACK_VIEW CORNER_VIEW FEATURED_VIEW BIRDSEYE_VIEW D…" at bounding box center [493, 154] width 226 height 9
select select "DETAIL_VIEW"
click at [380, 150] on select "NO_TAG FRONT_VIEW SIDE_VIEW BACK_VIEW CORNER_VIEW FEATURED_VIEW BIRDSEYE_VIEW D…" at bounding box center [493, 154] width 226 height 9
type input "DETAIL_VIEW"
click at [592, 297] on span "Save" at bounding box center [591, 298] width 12 height 7
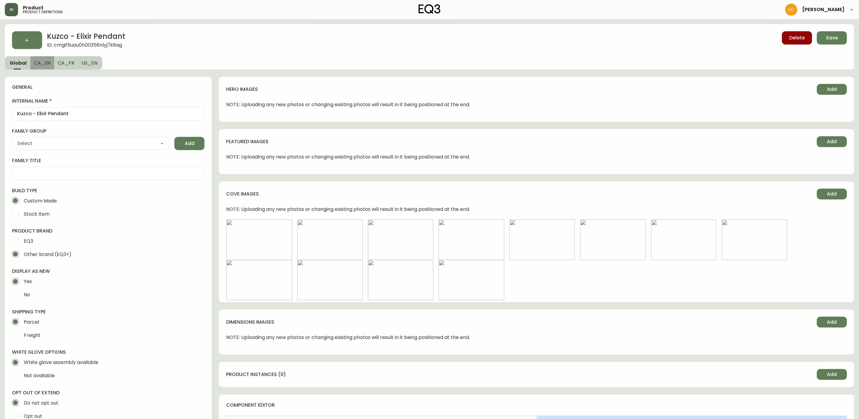
click at [40, 66] on button "CA_EN" at bounding box center [42, 62] width 24 height 13
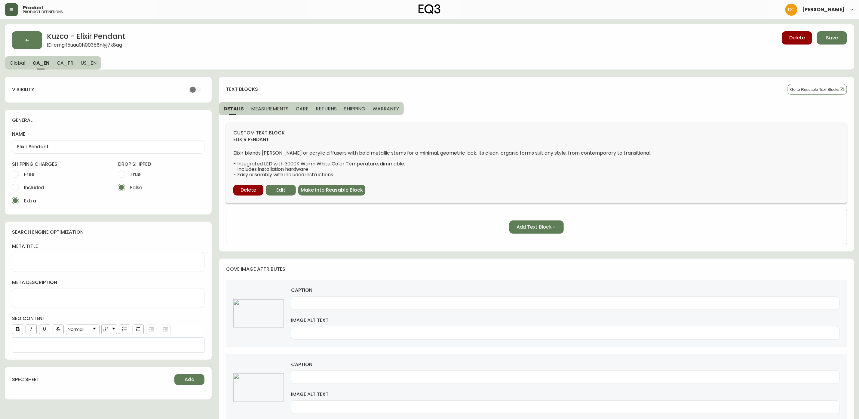
drag, startPoint x: 64, startPoint y: 65, endPoint x: 68, endPoint y: 64, distance: 3.4
click at [65, 65] on span "CA_FR" at bounding box center [65, 63] width 17 height 6
click at [85, 60] on span "US_EN" at bounding box center [89, 63] width 16 height 6
drag, startPoint x: 66, startPoint y: 64, endPoint x: 63, endPoint y: 64, distance: 3.3
click at [65, 64] on span "CA_FR" at bounding box center [64, 63] width 17 height 6
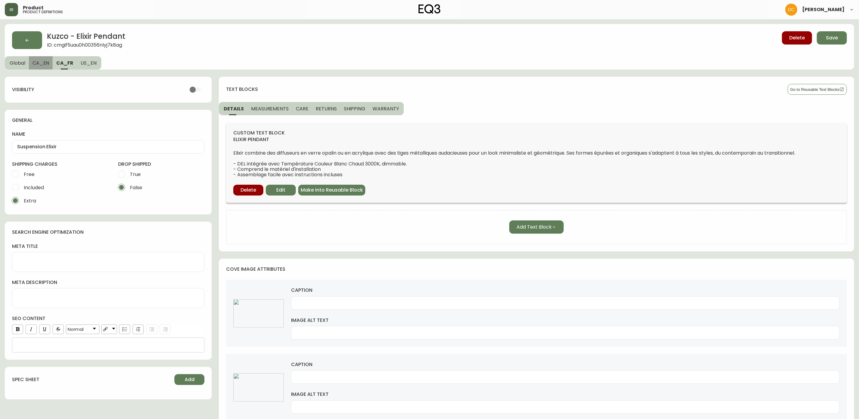
click at [46, 63] on span "CA_EN" at bounding box center [40, 63] width 17 height 6
type input "Elixir Pendant"
click at [23, 63] on span "Global" at bounding box center [18, 63] width 16 height 6
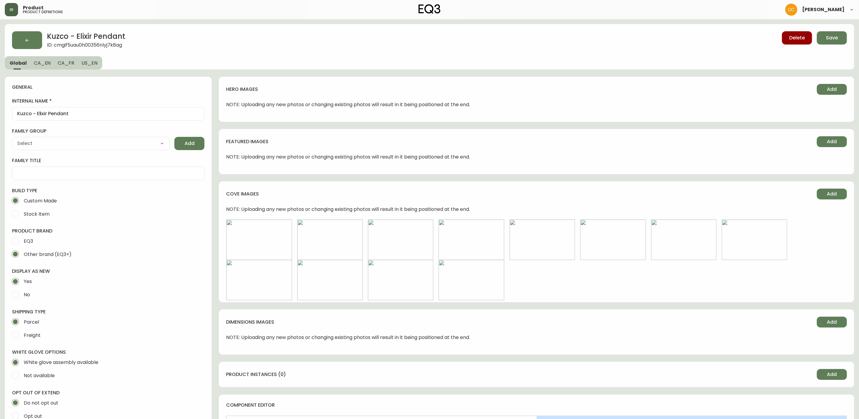
type input "Home & Garden > Lighting > Lighting Fixtures > Ceiling Light Fixtures"
type input "Kuzco"
select select "cmggz8xf624hy01426unsm25k"
click at [840, 37] on button "Save" at bounding box center [832, 37] width 30 height 13
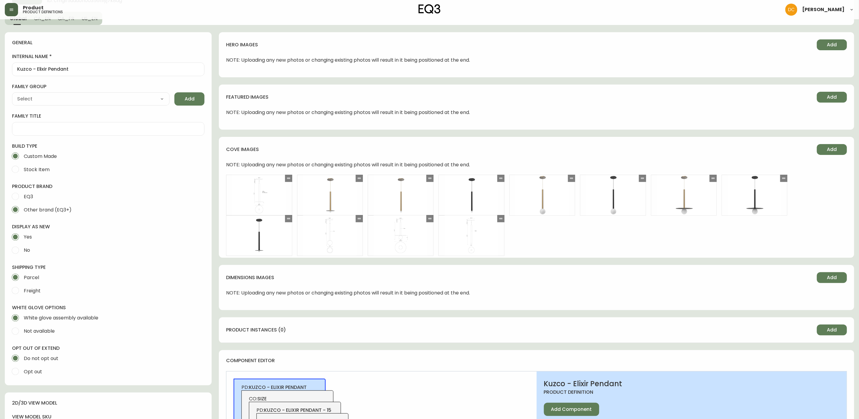
scroll to position [45, 0]
click at [361, 175] on icon at bounding box center [359, 177] width 5 height 5
drag, startPoint x: 361, startPoint y: 175, endPoint x: 297, endPoint y: 171, distance: 63.9
click at [297, 171] on icon at bounding box center [296, 173] width 5 height 5
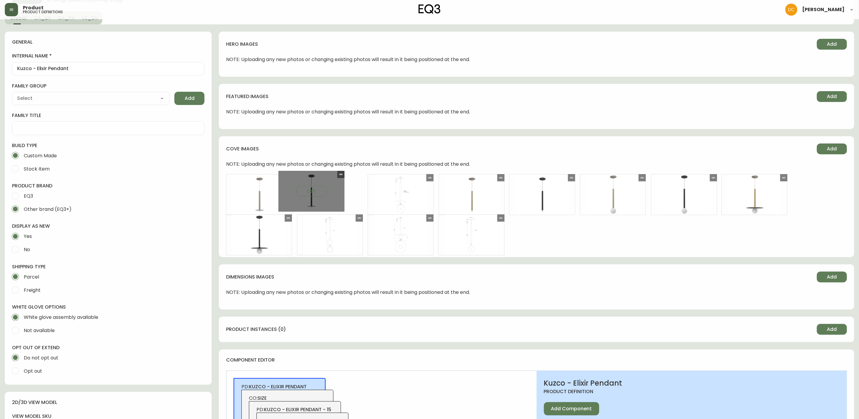
drag, startPoint x: 287, startPoint y: 220, endPoint x: 354, endPoint y: 176, distance: 79.8
click at [345, 176] on div at bounding box center [340, 174] width 7 height 7
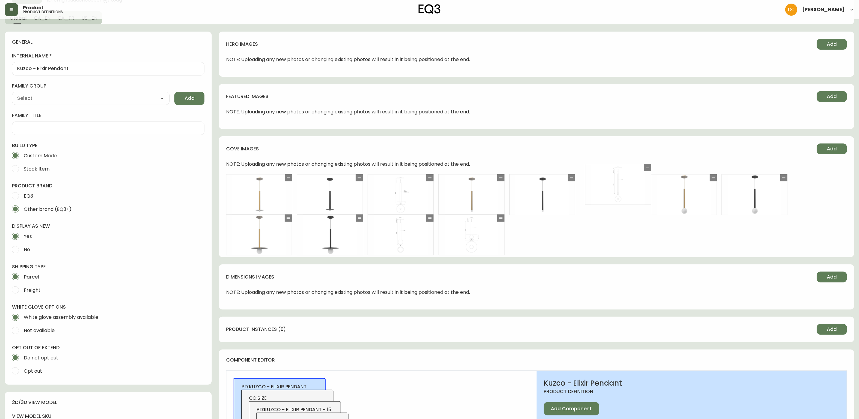
drag, startPoint x: 501, startPoint y: 218, endPoint x: 644, endPoint y: 173, distance: 149.9
click at [647, 167] on icon at bounding box center [647, 167] width 5 height 5
drag, startPoint x: 428, startPoint y: 219, endPoint x: 305, endPoint y: 219, distance: 123.0
click at [310, 219] on icon at bounding box center [312, 217] width 5 height 5
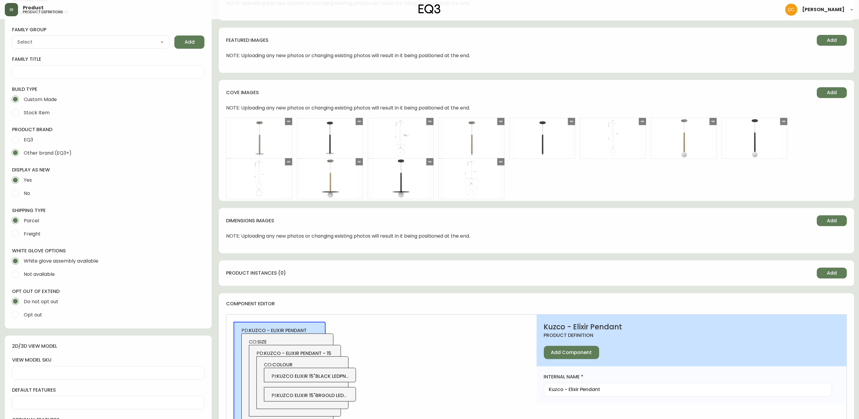
scroll to position [226, 0]
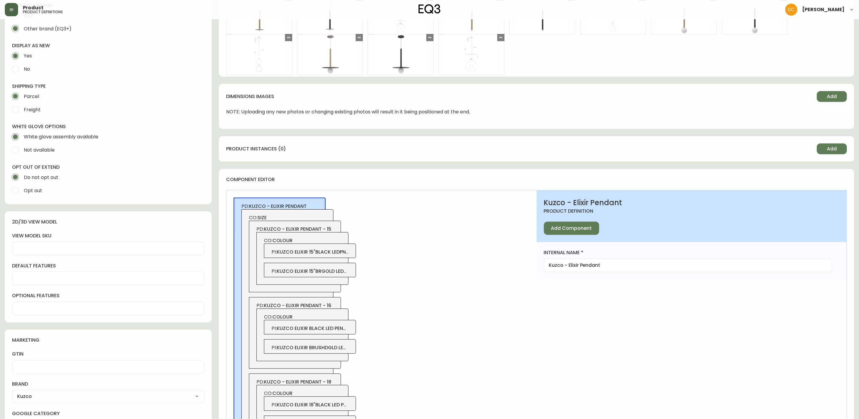
click at [347, 254] on span "kuzco elixir 15"black ledpndt" at bounding box center [314, 251] width 75 height 7
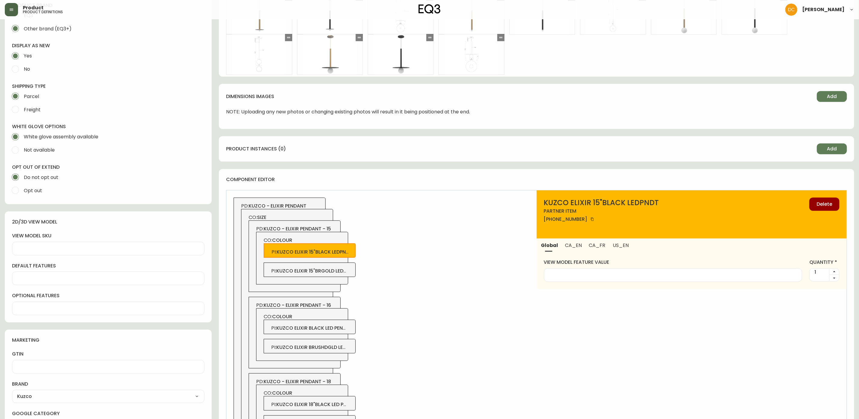
click at [355, 276] on div "PI : kuzco elixir 15"brgold ledpndt" at bounding box center [310, 270] width 92 height 14
click at [345, 330] on span "kuzco elixir black led pendant" at bounding box center [315, 327] width 79 height 7
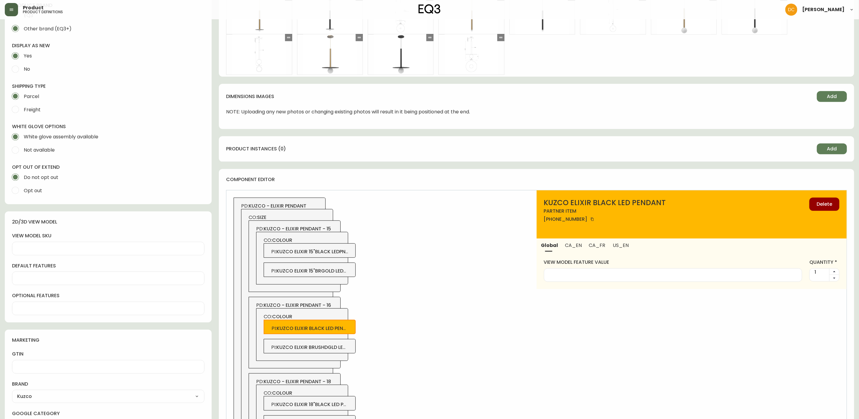
click at [348, 349] on span "kuzco elixir brushdgld ledpndt" at bounding box center [317, 347] width 82 height 7
click at [347, 330] on span "kuzco elixir black led pendant" at bounding box center [315, 327] width 79 height 7
click at [578, 242] on span "CA_EN" at bounding box center [573, 245] width 17 height 6
click at [339, 353] on div "PI : kuzco elixir brushdgld ledpndt" at bounding box center [310, 346] width 92 height 14
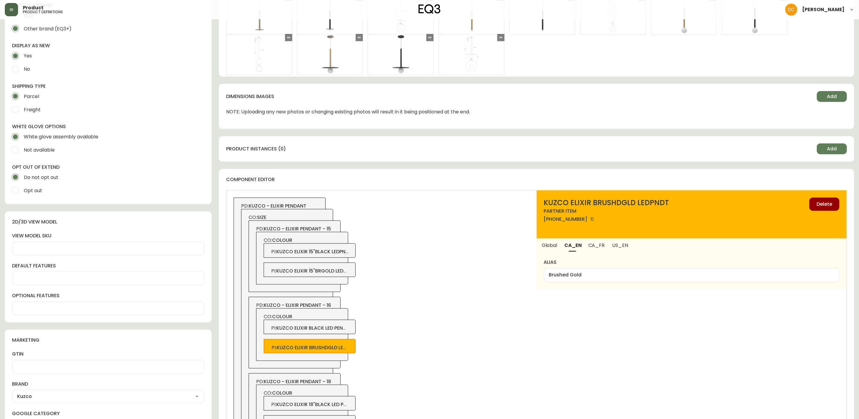
click at [340, 251] on span "kuzco elixir 15"black ledpndt" at bounding box center [313, 251] width 75 height 7
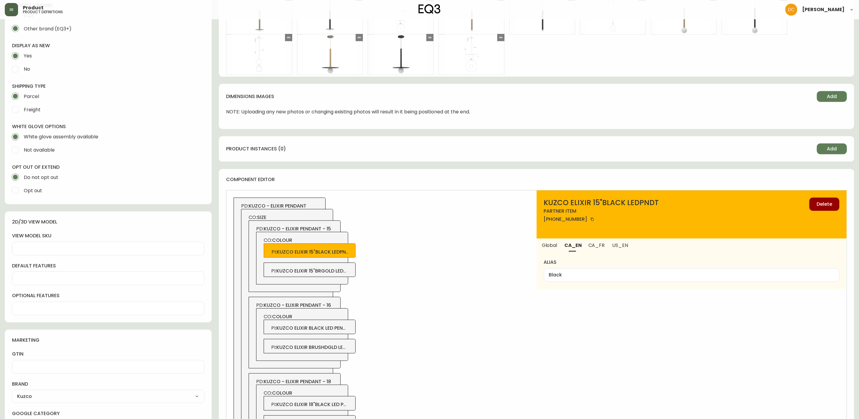
click at [336, 271] on span "kuzco elixir 15"brgold ledpndt" at bounding box center [315, 270] width 79 height 7
type input "Brushed Gold"
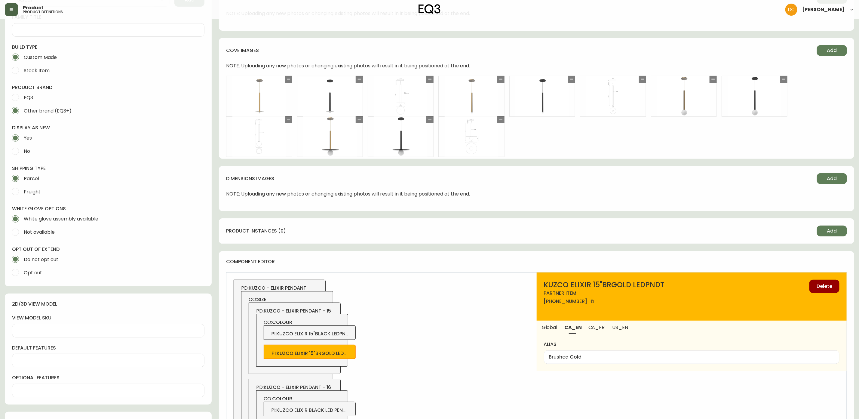
scroll to position [135, 0]
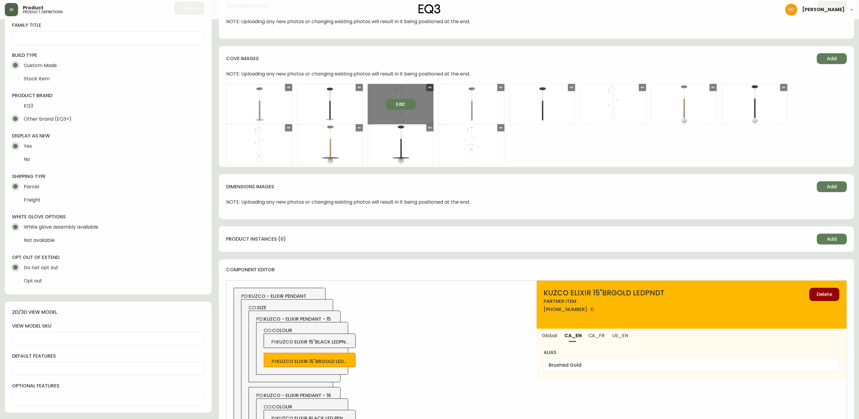
click at [397, 101] on span "Edit" at bounding box center [400, 104] width 9 height 7
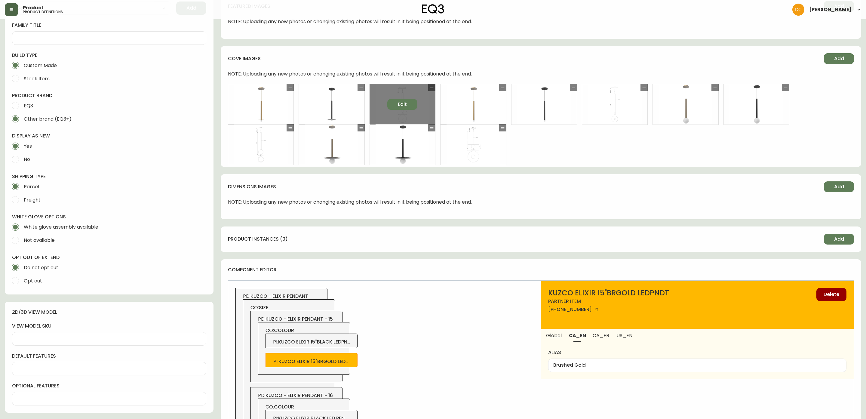
select select "DETAIL_VIEW"
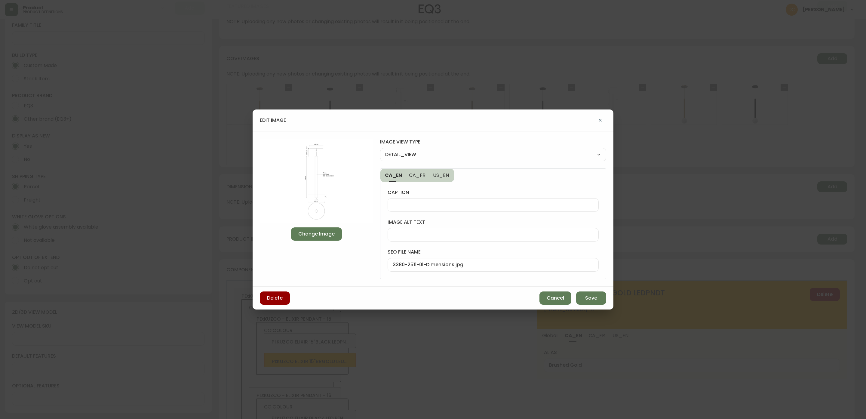
click at [312, 186] on img at bounding box center [316, 181] width 113 height 85
click at [553, 295] on span "Cancel" at bounding box center [555, 298] width 17 height 7
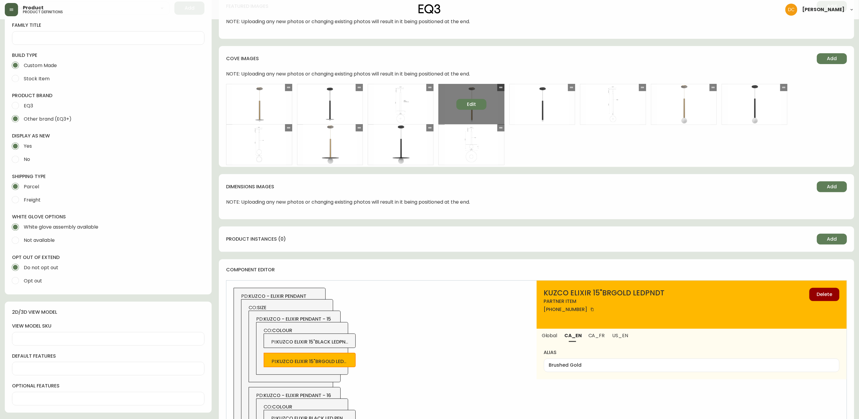
click at [465, 104] on button "Edit" at bounding box center [471, 104] width 30 height 11
select select "FRONT_VIEW"
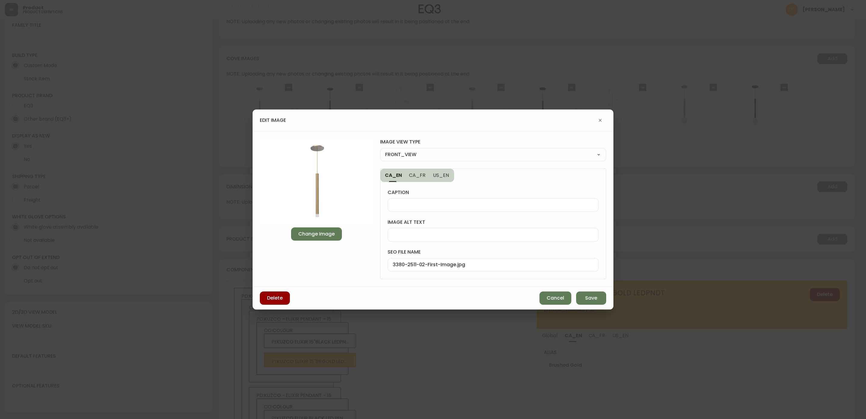
click at [322, 185] on img at bounding box center [316, 181] width 113 height 85
click at [558, 295] on span "Cancel" at bounding box center [555, 298] width 17 height 7
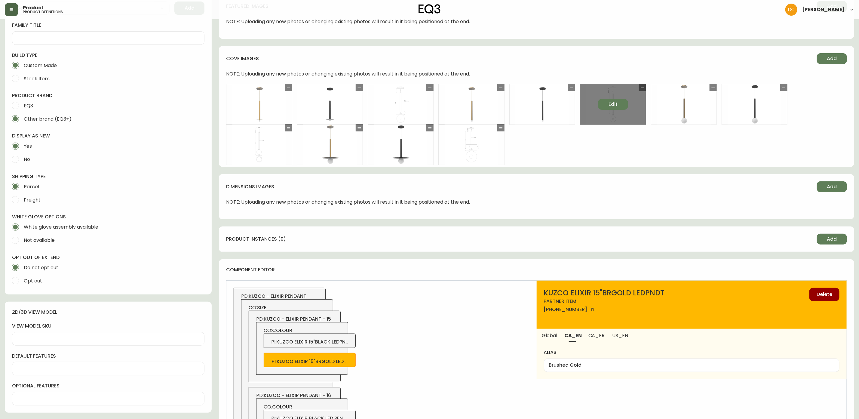
click at [614, 103] on span "Edit" at bounding box center [613, 104] width 9 height 7
select select "DETAIL_VIEW"
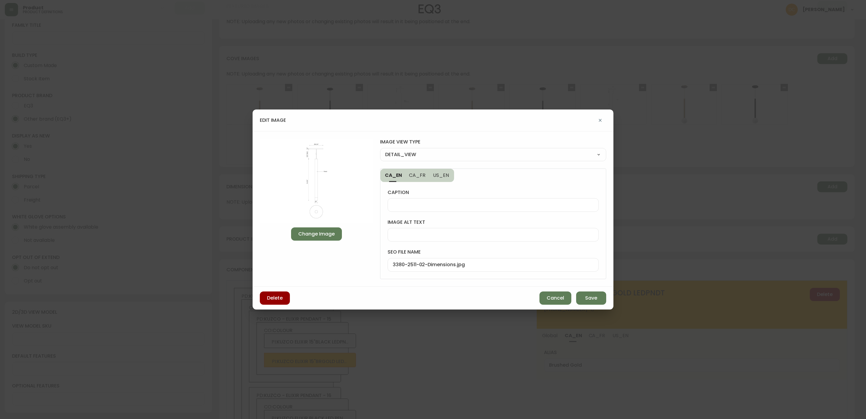
click at [312, 191] on img at bounding box center [316, 181] width 113 height 85
click at [561, 299] on span "Cancel" at bounding box center [555, 298] width 17 height 7
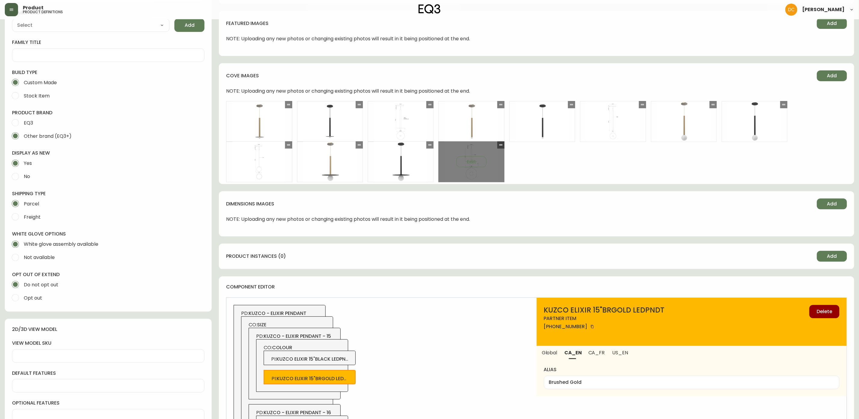
scroll to position [90, 0]
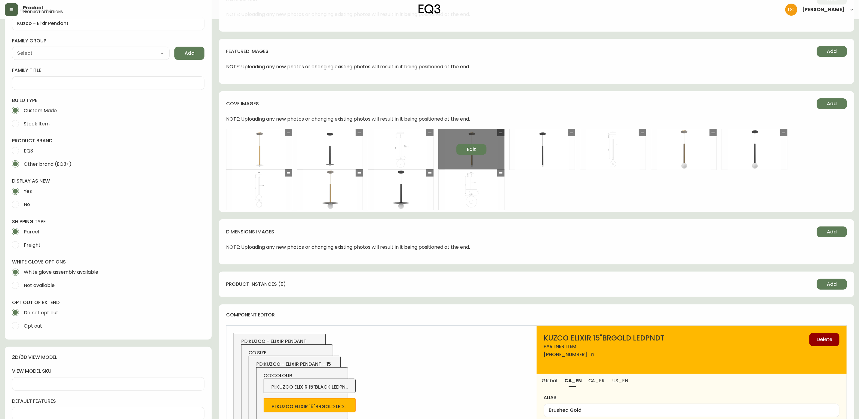
click at [477, 152] on button "Edit" at bounding box center [471, 149] width 30 height 11
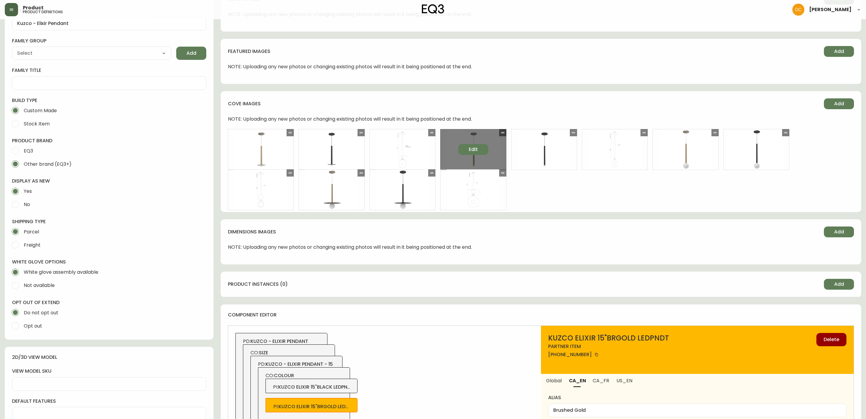
select select "FRONT_VIEW"
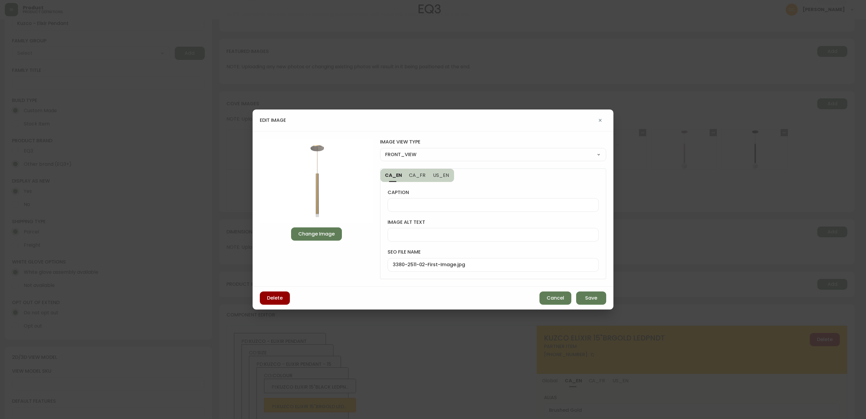
click at [342, 198] on img at bounding box center [316, 181] width 113 height 85
click at [552, 296] on span "Cancel" at bounding box center [555, 298] width 17 height 7
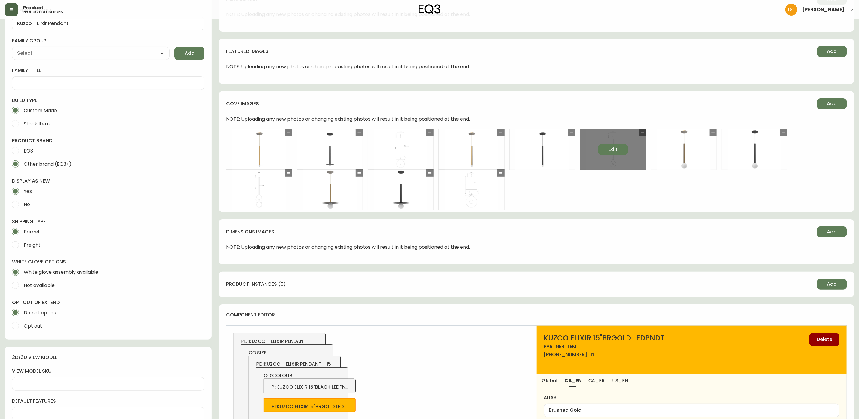
click at [613, 148] on span "Edit" at bounding box center [613, 149] width 9 height 7
select select "DETAIL_VIEW"
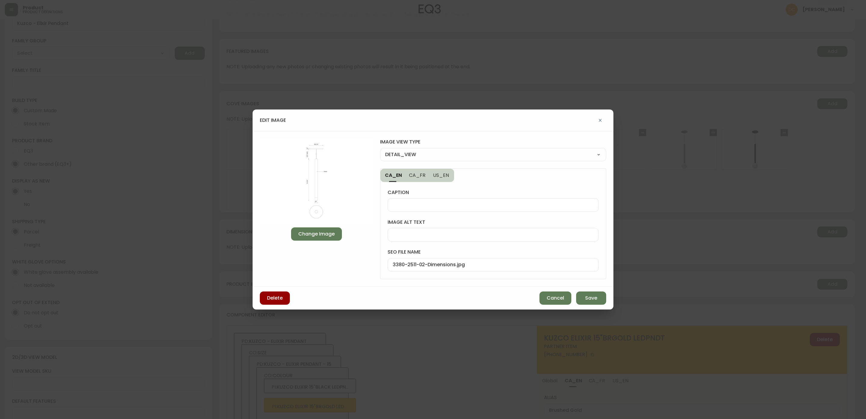
click at [332, 183] on img at bounding box center [316, 181] width 113 height 85
click at [552, 300] on span "Cancel" at bounding box center [555, 298] width 17 height 7
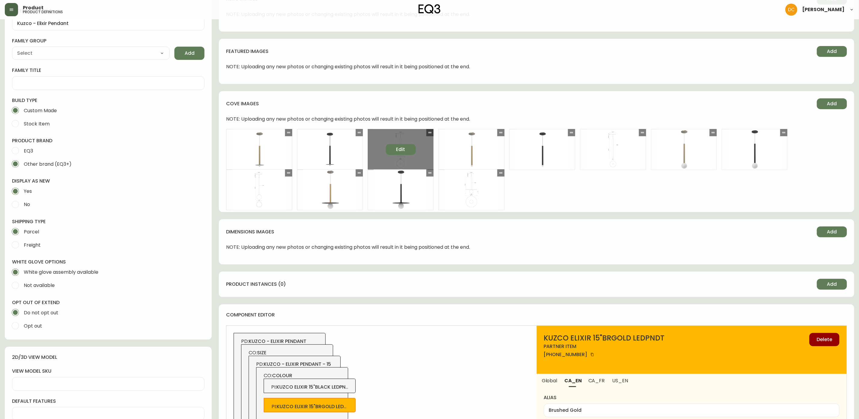
click at [395, 149] on button "Edit" at bounding box center [401, 149] width 30 height 11
select select "DETAIL_VIEW"
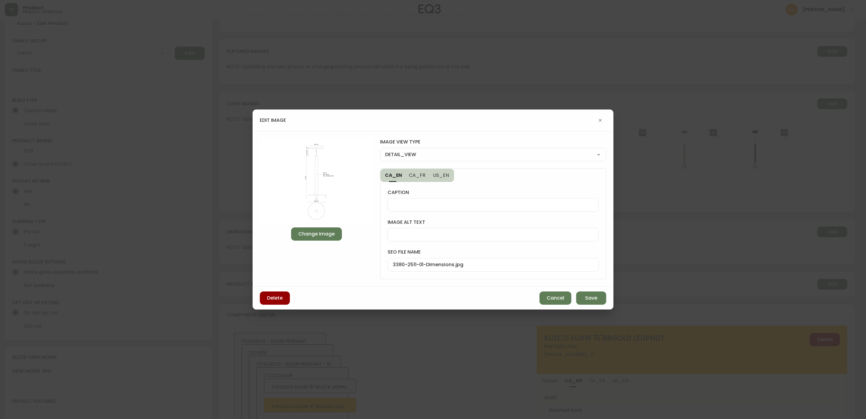
click at [309, 184] on img at bounding box center [316, 181] width 113 height 85
click at [555, 300] on span "Cancel" at bounding box center [555, 298] width 17 height 7
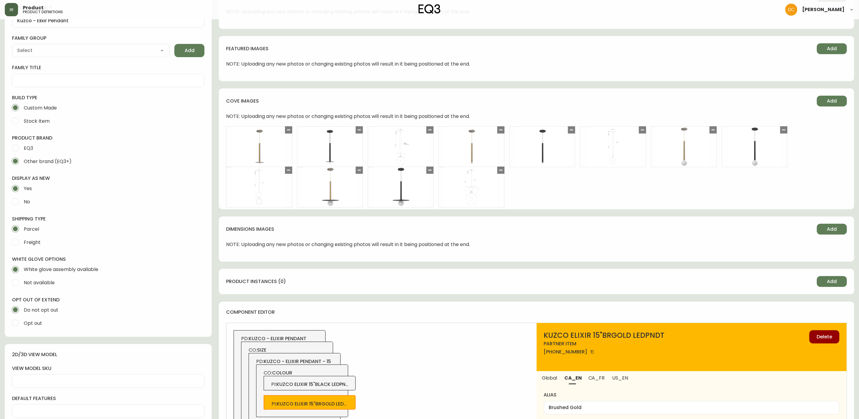
scroll to position [226, 0]
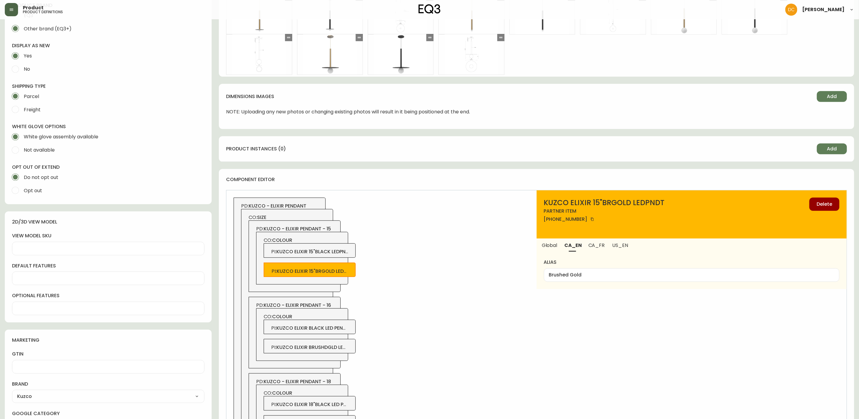
click at [321, 223] on div "PD: kuzco - elixir pendant - 15 CO: colour PI : kuzco elixir 15"black ledpndt P…" at bounding box center [295, 256] width 92 height 72
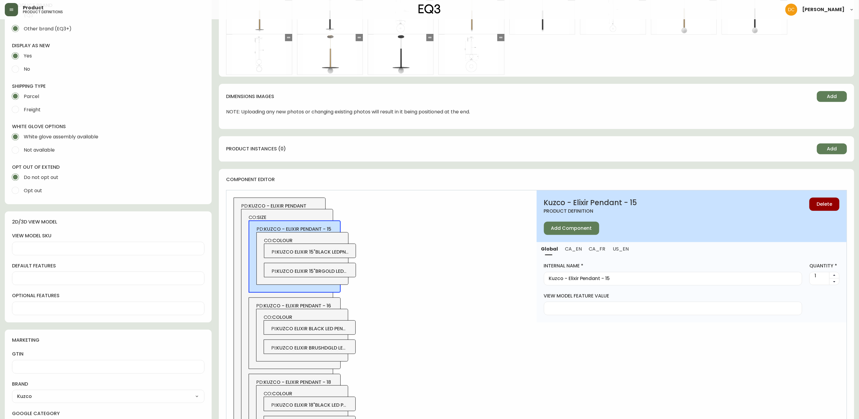
click at [570, 250] on span "CA_EN" at bounding box center [573, 249] width 17 height 6
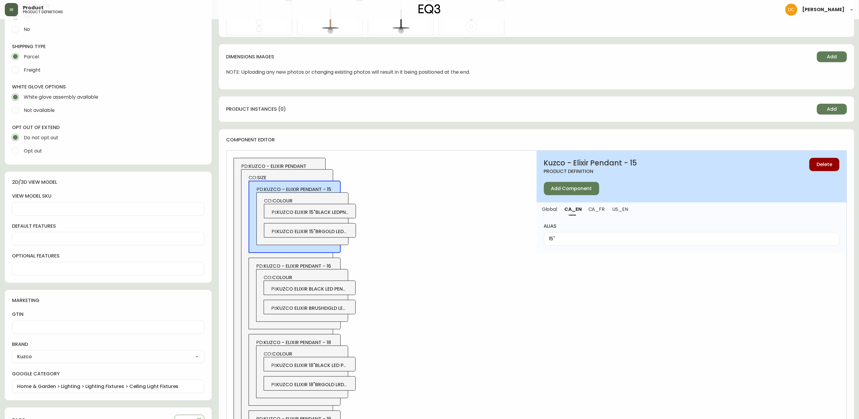
scroll to position [180, 0]
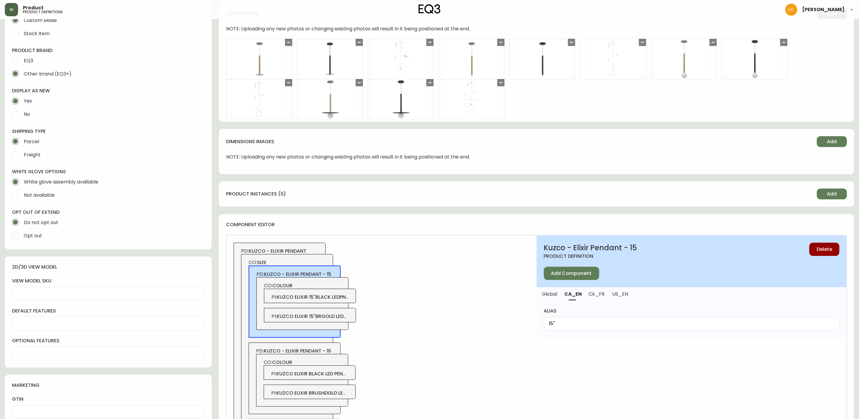
click at [336, 296] on span "kuzco elixir 15"black ledpndt" at bounding box center [314, 296] width 75 height 7
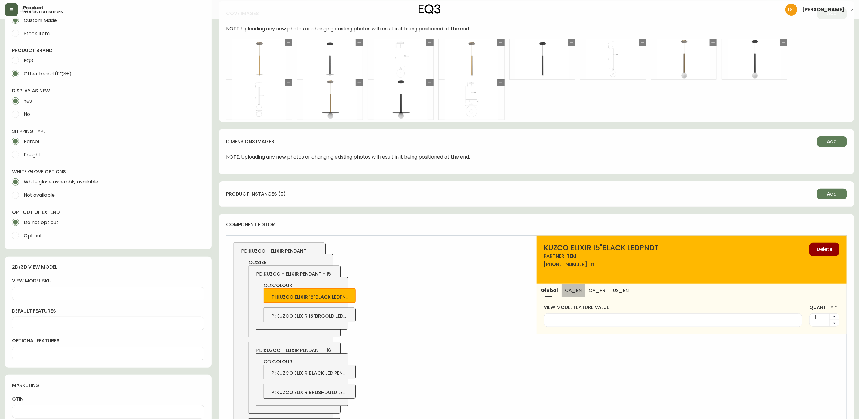
click at [576, 295] on button "CA_EN" at bounding box center [574, 290] width 24 height 13
click at [348, 316] on span "kuzco elixir 15"brgold ledpndt" at bounding box center [315, 315] width 79 height 7
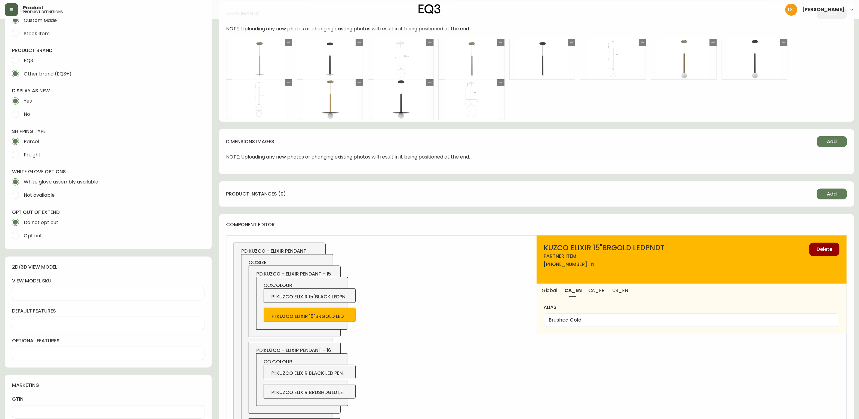
click at [335, 300] on span "kuzco elixir 15"black ledpndt" at bounding box center [313, 296] width 75 height 7
click at [336, 321] on div "PI : kuzco elixir 15"brgold ledpndt" at bounding box center [310, 315] width 92 height 14
type input "Brushed Gold"
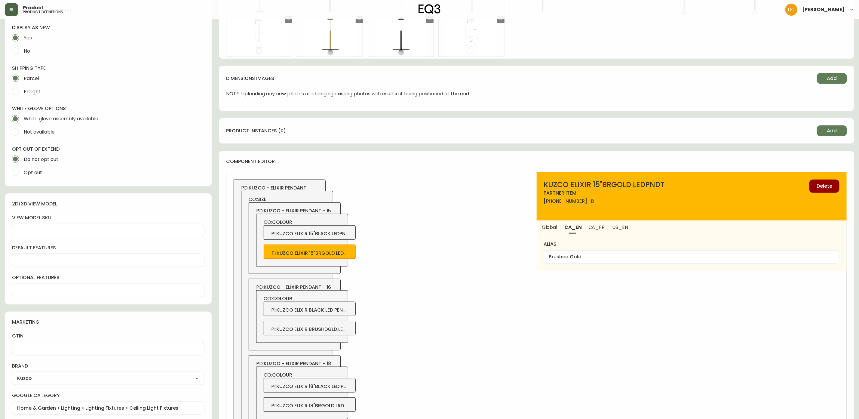
scroll to position [375, 0]
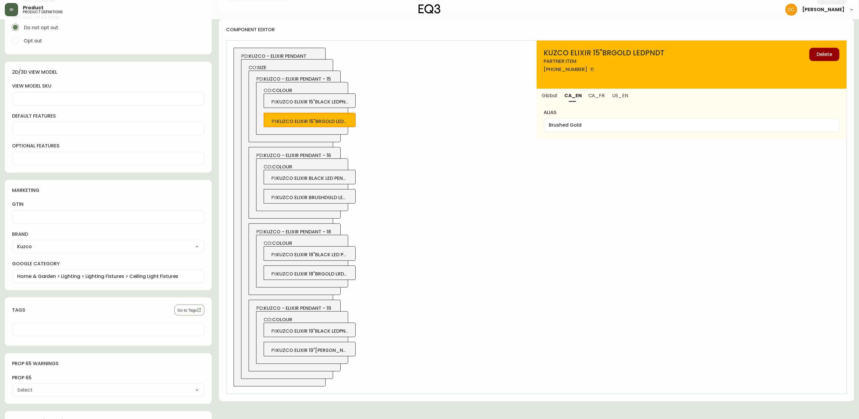
click at [336, 306] on div "PD: kuzco - elixir pendant - 19 CO: colour PI : kuzco elixir 19"black ledpndt P…" at bounding box center [295, 336] width 92 height 72
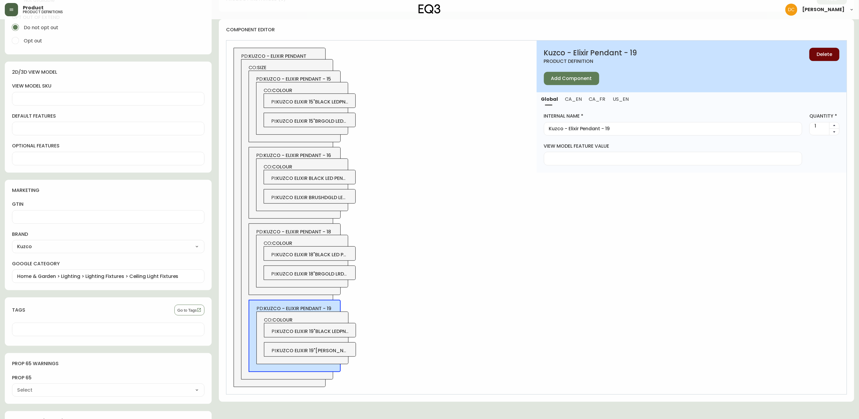
click at [820, 61] on button "Delete" at bounding box center [825, 54] width 30 height 13
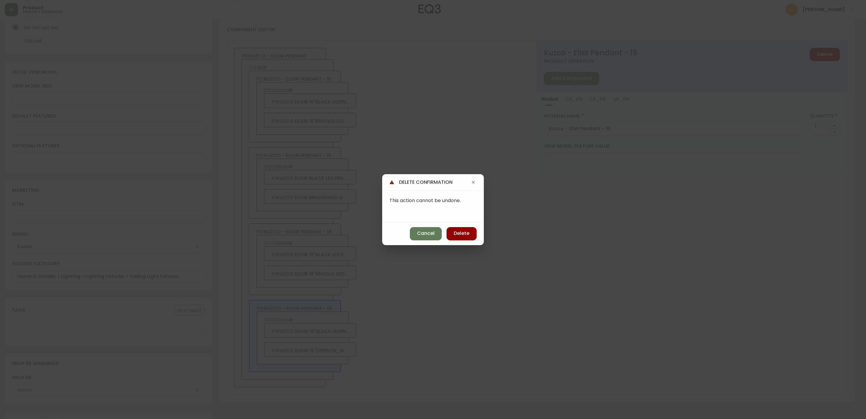
drag, startPoint x: 467, startPoint y: 233, endPoint x: 435, endPoint y: 235, distance: 32.5
click at [467, 233] on span "Delete" at bounding box center [462, 233] width 16 height 7
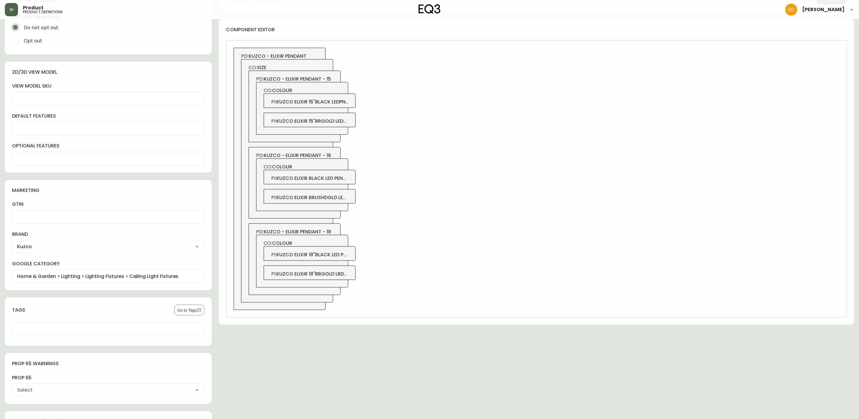
click at [330, 229] on div "PD: kuzco - elixir pendant - 18 CO: colour PI : kuzco elixir 18"black led pndt …" at bounding box center [295, 259] width 92 height 72
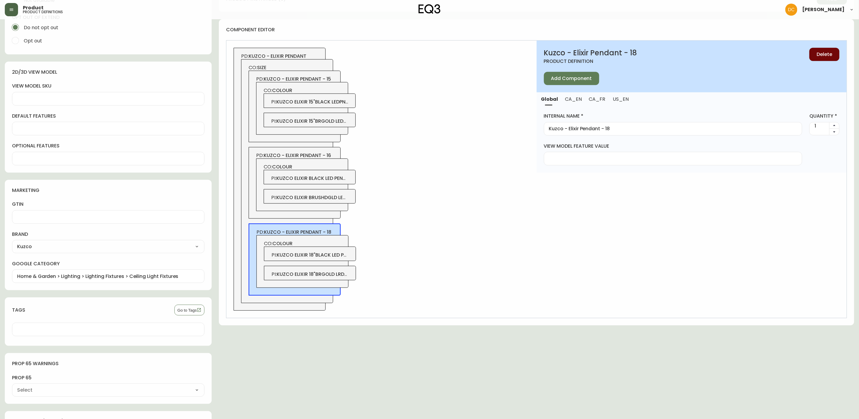
click at [824, 55] on span "Delete" at bounding box center [825, 54] width 16 height 7
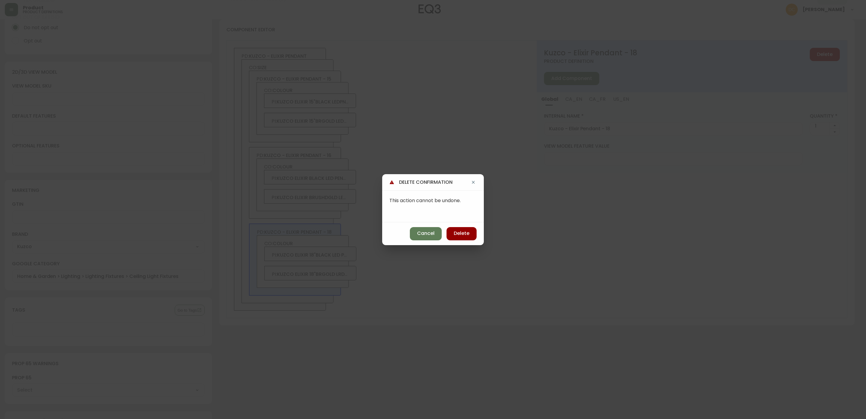
drag, startPoint x: 465, startPoint y: 233, endPoint x: 456, endPoint y: 235, distance: 9.3
click at [465, 233] on span "Delete" at bounding box center [462, 233] width 16 height 7
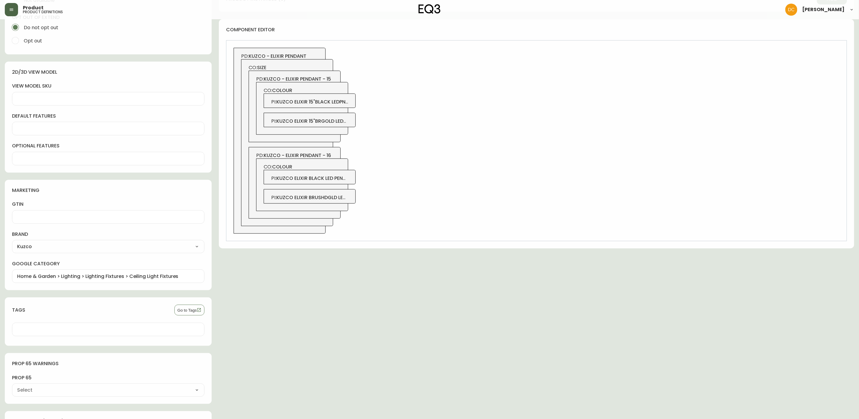
click at [330, 154] on span "kuzco - elixir pendant - 16" at bounding box center [297, 155] width 67 height 7
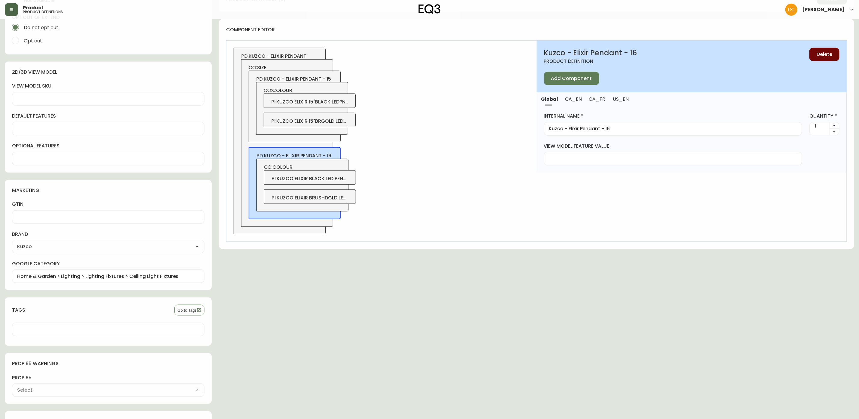
click at [818, 54] on span "Delete" at bounding box center [825, 54] width 16 height 7
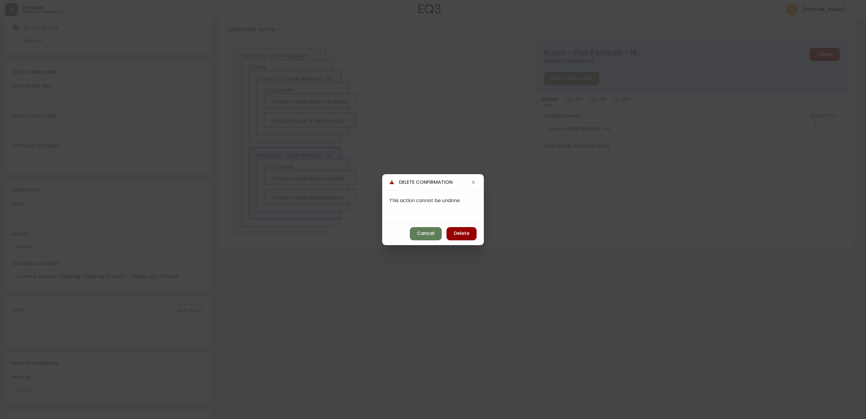
drag, startPoint x: 466, startPoint y: 232, endPoint x: 459, endPoint y: 221, distance: 13.4
click at [466, 232] on span "Delete" at bounding box center [462, 233] width 16 height 7
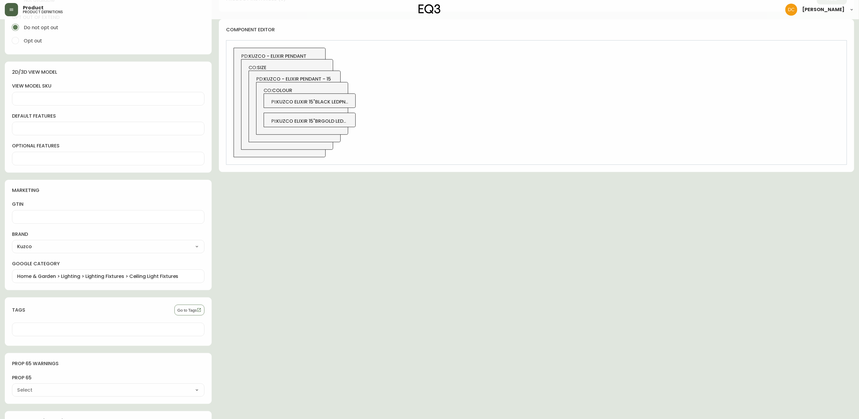
click at [322, 79] on span "kuzco - elixir pendant - 15" at bounding box center [297, 78] width 67 height 7
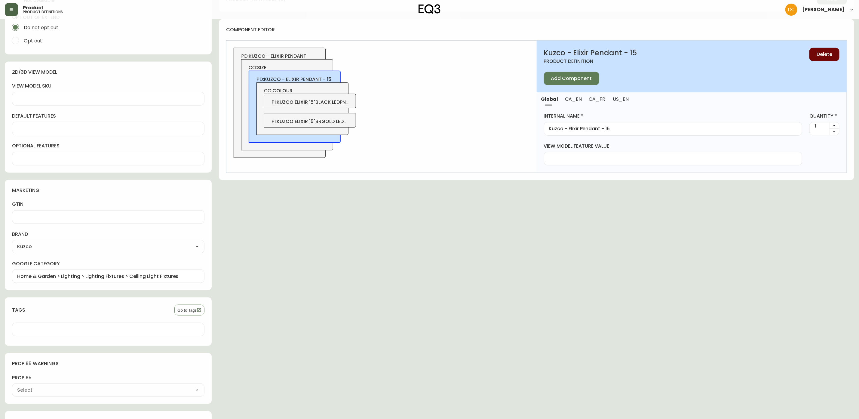
click at [820, 55] on span "Delete" at bounding box center [825, 54] width 16 height 7
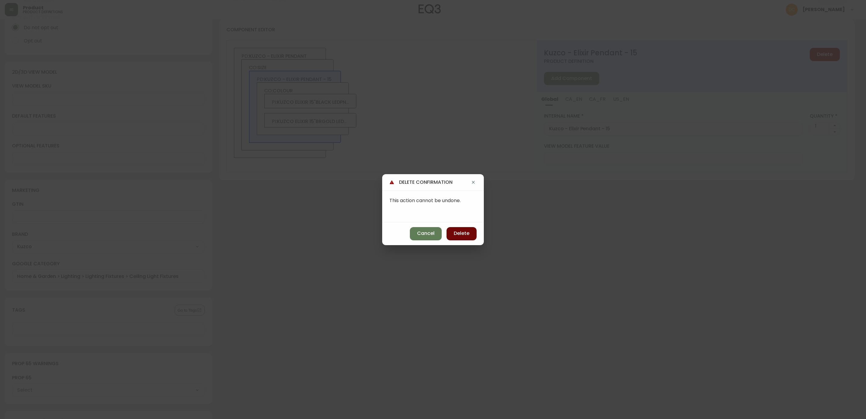
click at [469, 233] on button "Delete" at bounding box center [462, 233] width 30 height 13
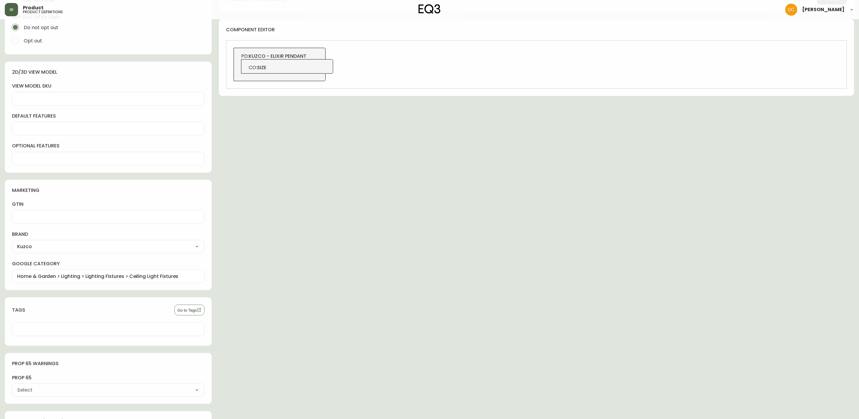
click at [301, 67] on span "CO: size" at bounding box center [287, 67] width 77 height 7
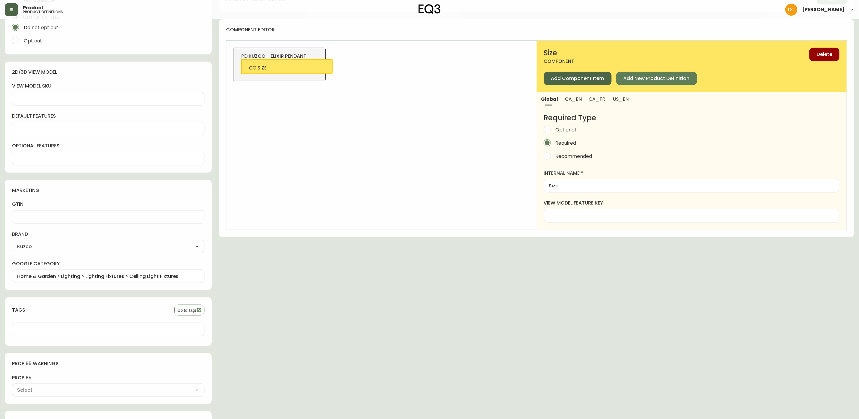
click at [584, 81] on span "Add Component Item" at bounding box center [577, 78] width 53 height 7
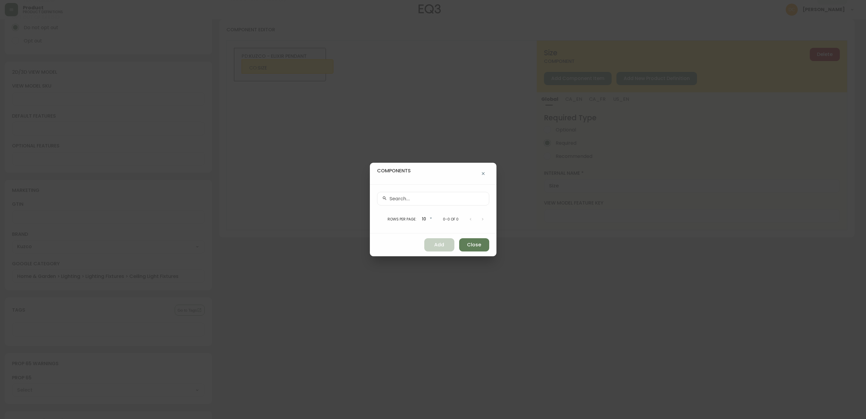
click at [443, 200] on input "text" at bounding box center [436, 199] width 95 height 6
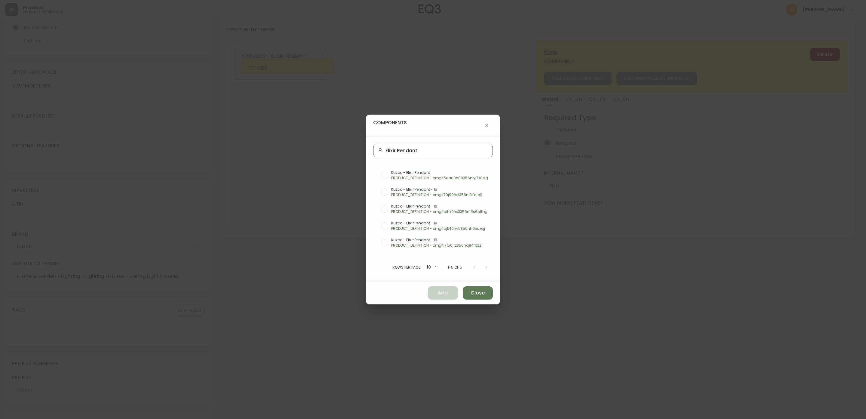
type input "Elixir Pendant"
click at [426, 154] on div "Elixir Pendant" at bounding box center [432, 151] width 119 height 14
click at [454, 198] on div "Kuzco - Elixir Pendant - 15 PRODUCT_DEFINITION - cmgif79j90hel356nf3lfqio9" at bounding box center [432, 192] width 119 height 17
click at [450, 213] on p "PRODUCT_DEFINITION - cmgifaihk0hx3356n15s6p8bg" at bounding box center [439, 211] width 97 height 5
radio input "false"
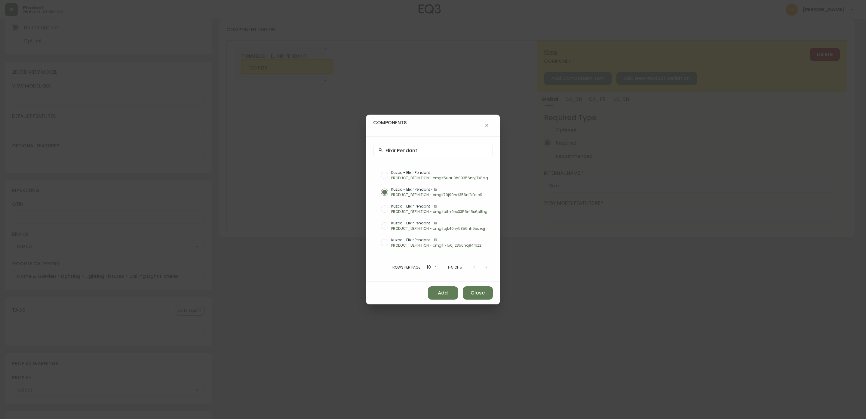
radio input "true"
click at [443, 293] on span "Add" at bounding box center [443, 293] width 10 height 7
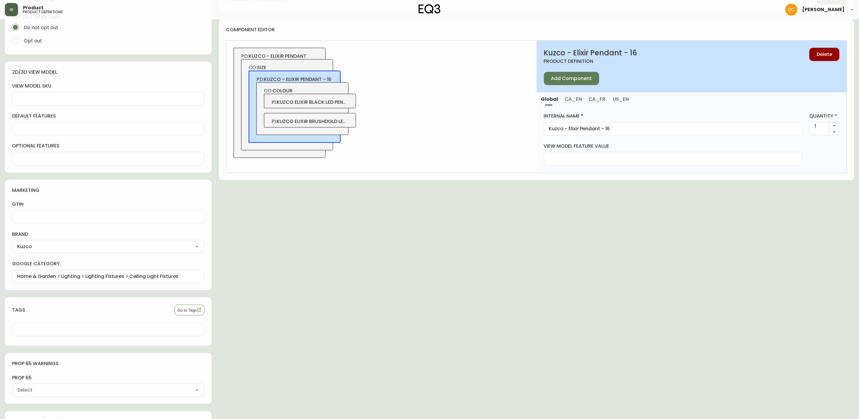
click at [612, 127] on input "Kuzco - Elixir Pendant - 16" at bounding box center [673, 129] width 248 height 6
type input "Kuzco - Elixir Pendant - 15"
click at [570, 99] on span "CA_EN" at bounding box center [573, 99] width 17 height 6
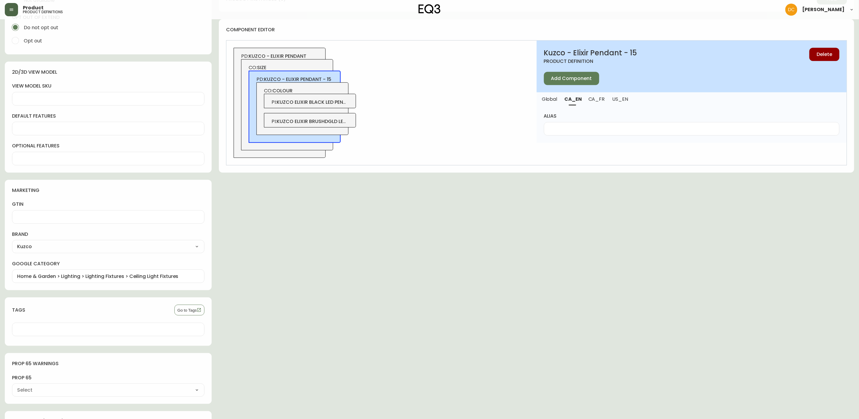
click at [561, 136] on div "alias" at bounding box center [692, 124] width 310 height 37
click at [563, 131] on input "alias" at bounding box center [691, 129] width 285 height 6
type input "15""
click at [618, 102] on span "US_EN" at bounding box center [620, 99] width 16 height 6
click at [592, 132] on div at bounding box center [692, 129] width 296 height 14
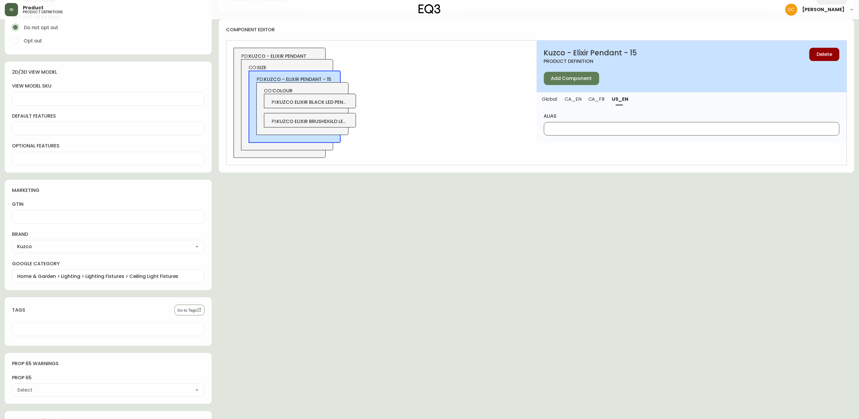
paste input "15""
type input "15""
drag, startPoint x: 592, startPoint y: 105, endPoint x: 582, endPoint y: 124, distance: 21.4
click at [592, 104] on button "CA_FR" at bounding box center [596, 98] width 23 height 13
click at [578, 129] on input "alias" at bounding box center [691, 129] width 285 height 6
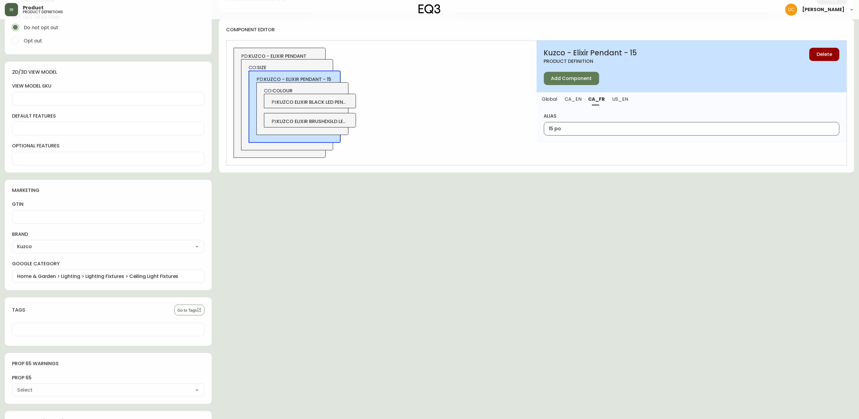
type input "15 po"
click at [554, 104] on button "Global" at bounding box center [549, 98] width 25 height 13
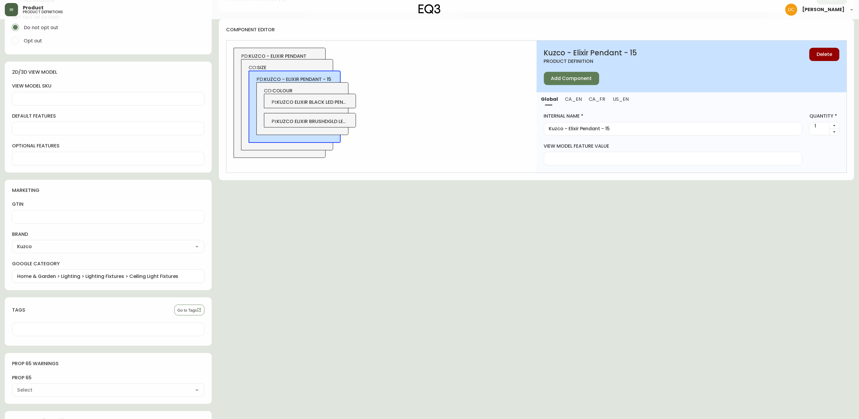
click at [618, 131] on div "Kuzco - Elixir Pendant - 15" at bounding box center [673, 129] width 258 height 14
click at [311, 67] on span "CO: size" at bounding box center [287, 67] width 77 height 7
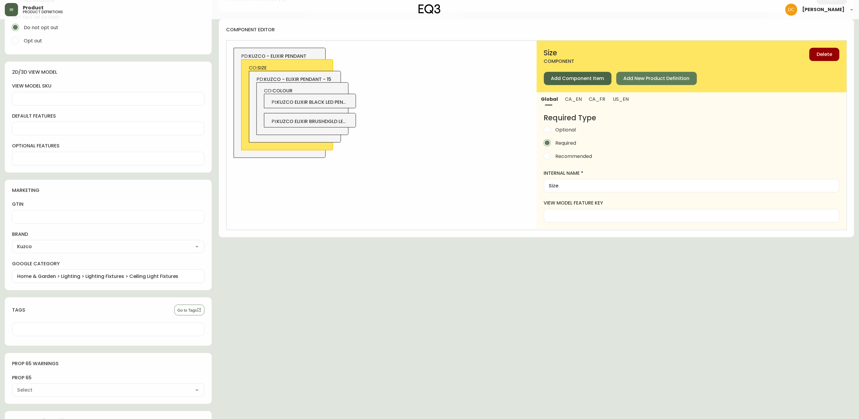
click at [561, 77] on span "Add Component Item" at bounding box center [577, 78] width 53 height 7
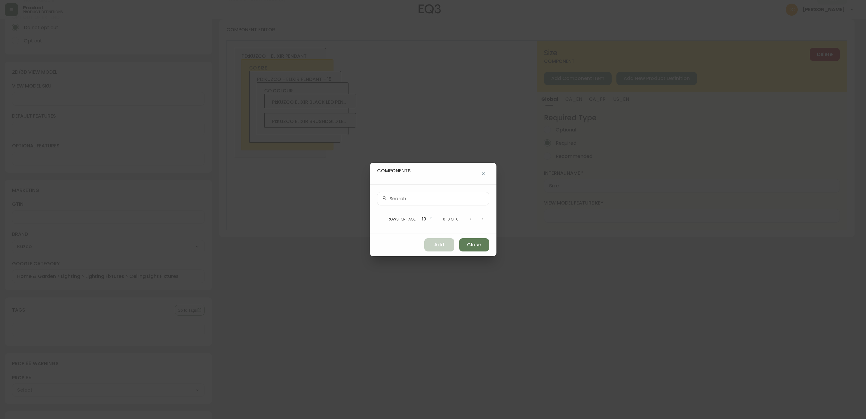
click at [449, 194] on div at bounding box center [433, 199] width 112 height 14
paste input "Kuzco - Elixir Pendant - 15"
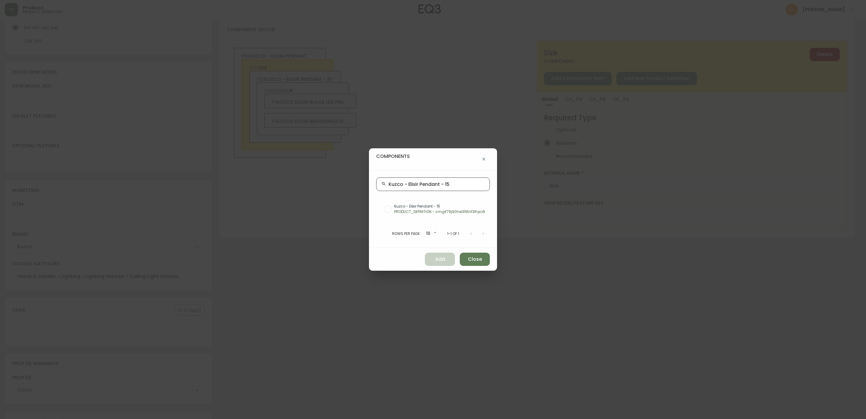
click at [460, 185] on input "Kuzco - Elixir Pendant - 15" at bounding box center [437, 184] width 96 height 6
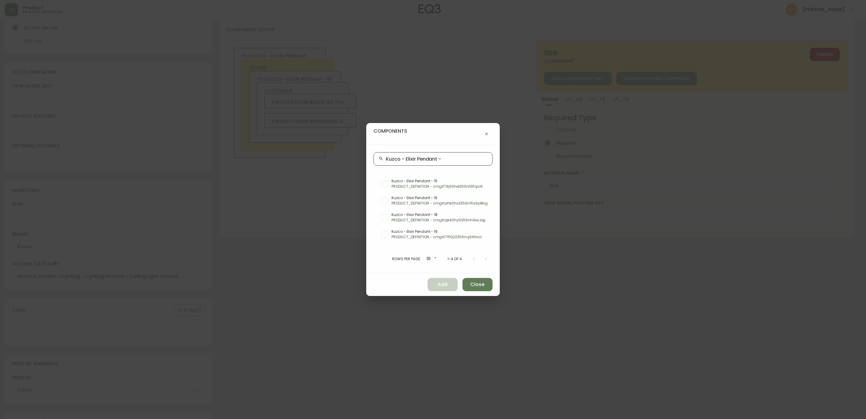
type input "Kuzco - Elixir Pendant -"
click at [460, 191] on div "Kuzco - Elixir Pendant - 15 PRODUCT_DEFINITION - cmgif79j90hel356nf3lfqio9" at bounding box center [432, 183] width 119 height 17
radio input "true"
click at [447, 285] on button "Add" at bounding box center [443, 284] width 30 height 13
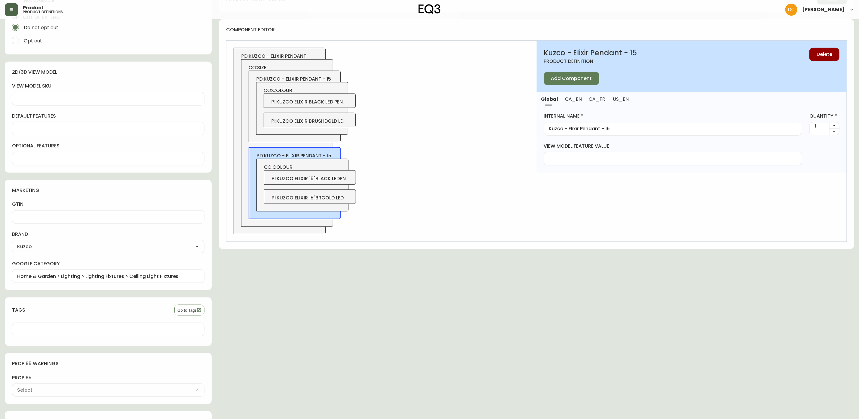
click at [630, 128] on input "Kuzco - Elixir Pendant - 15" at bounding box center [673, 129] width 248 height 6
type input "Kuzco - Elixir Pendant - 15 with Disc"
click at [575, 104] on button "CA_EN" at bounding box center [574, 98] width 24 height 13
click at [581, 133] on div at bounding box center [692, 129] width 296 height 14
type input "15" with Disc"
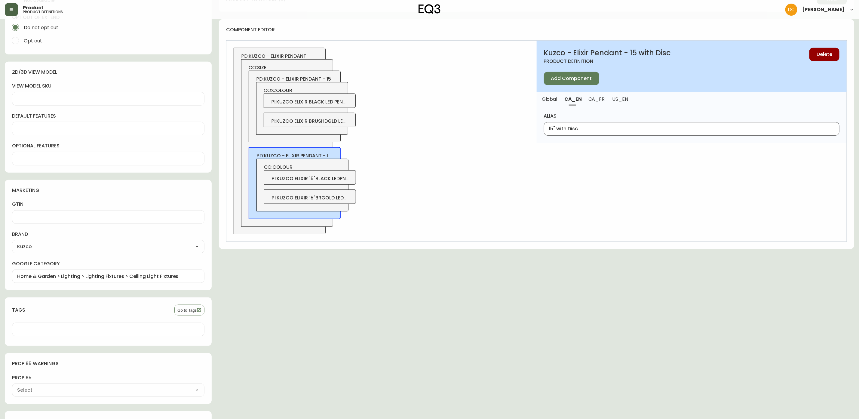
click at [624, 102] on span "US_EN" at bounding box center [620, 99] width 16 height 6
click at [608, 132] on div at bounding box center [692, 129] width 296 height 14
paste input "15" with Disc"
type input "15" with Disc"
click at [600, 103] on button "CA_FR" at bounding box center [596, 98] width 23 height 13
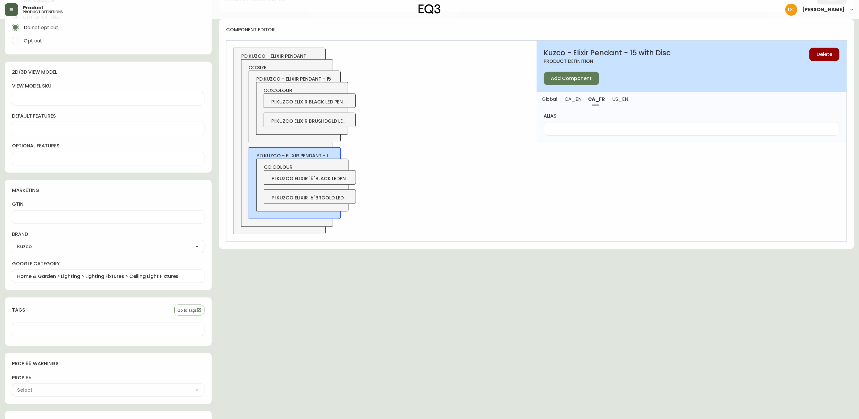
click at [586, 135] on div at bounding box center [692, 129] width 296 height 14
type input "15 po avec disc"
click at [318, 68] on span "CO: size" at bounding box center [287, 67] width 77 height 7
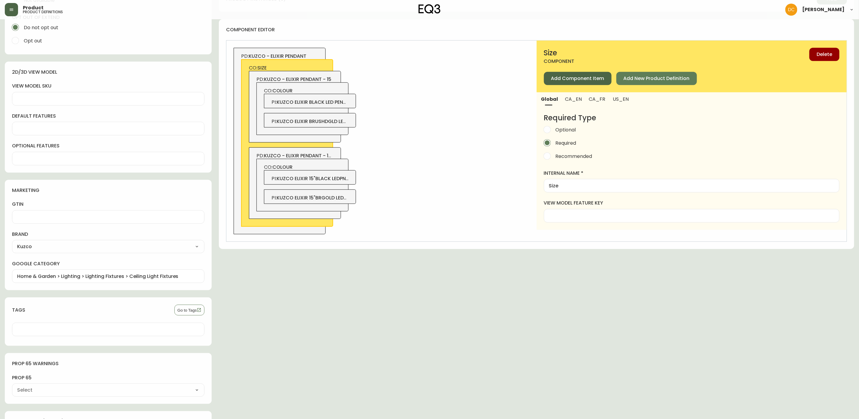
click at [571, 83] on button "Add Component Item" at bounding box center [578, 78] width 68 height 13
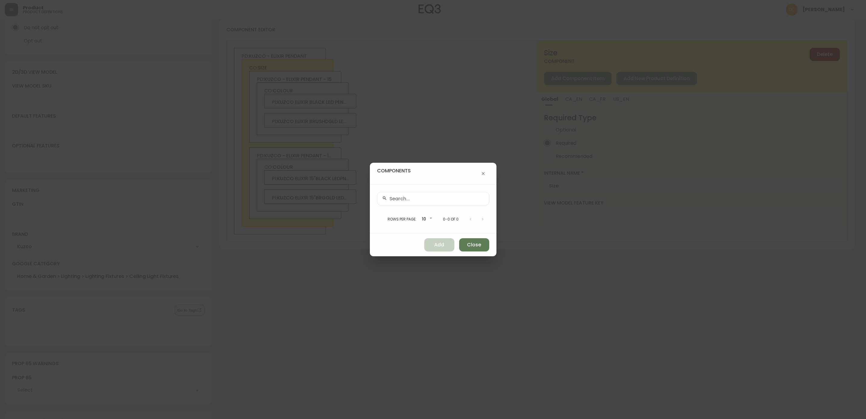
click at [429, 197] on input "text" at bounding box center [436, 199] width 95 height 6
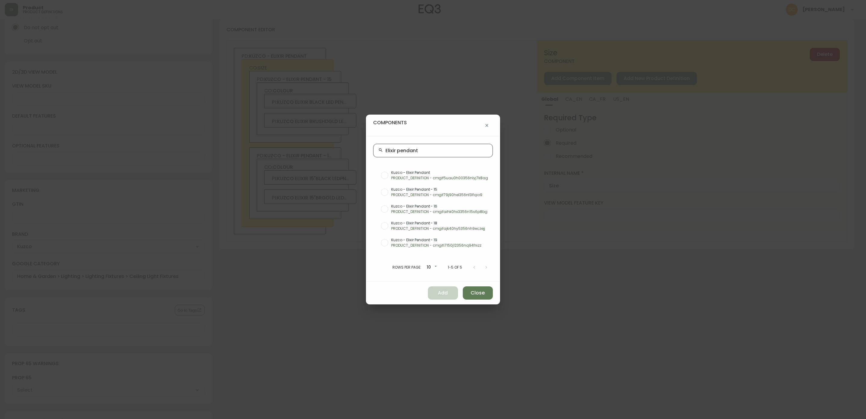
type input "Elixir pendant"
click at [442, 218] on div "Kuzco - Elixir Pendant - 18 PRODUCT_DEFINITION - cmgifajk40hy5356nh9eczejj" at bounding box center [432, 225] width 119 height 17
radio input "true"
click at [447, 292] on button "Add" at bounding box center [443, 292] width 30 height 13
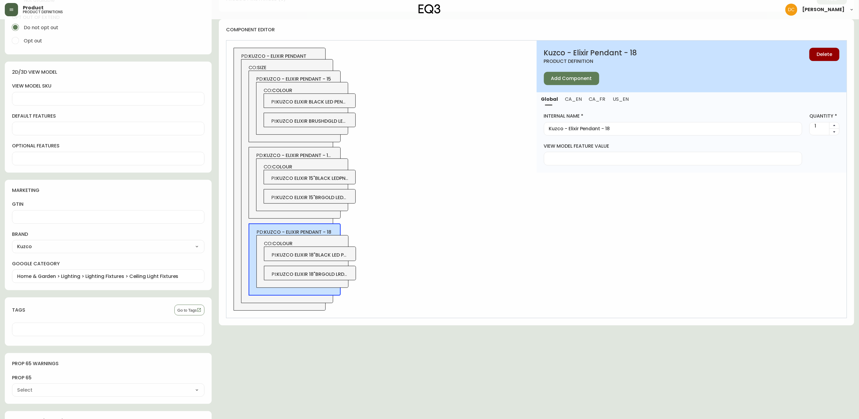
click at [320, 67] on span "CO: size" at bounding box center [287, 67] width 77 height 7
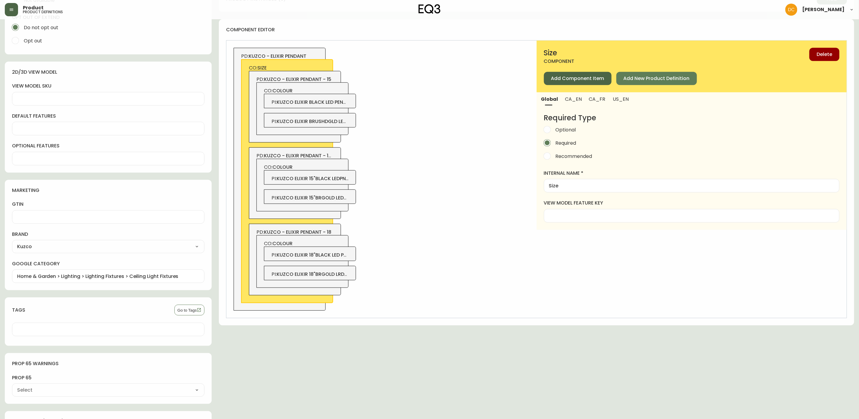
click at [567, 81] on span "Add Component Item" at bounding box center [577, 78] width 53 height 7
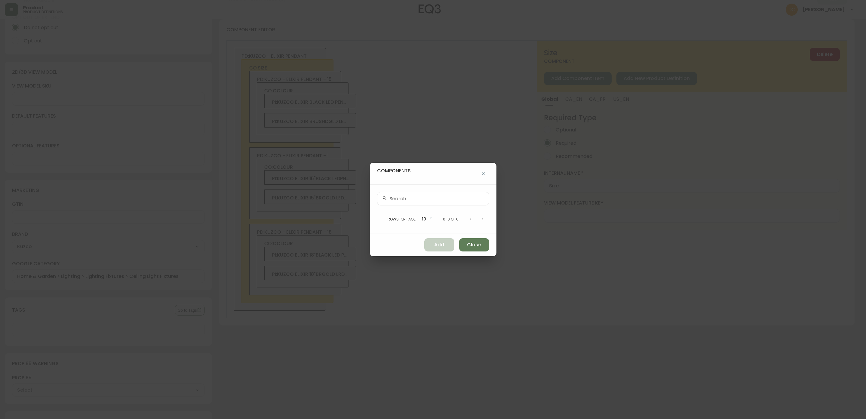
click at [450, 203] on div at bounding box center [433, 199] width 112 height 14
paste input "Elixir pendant"
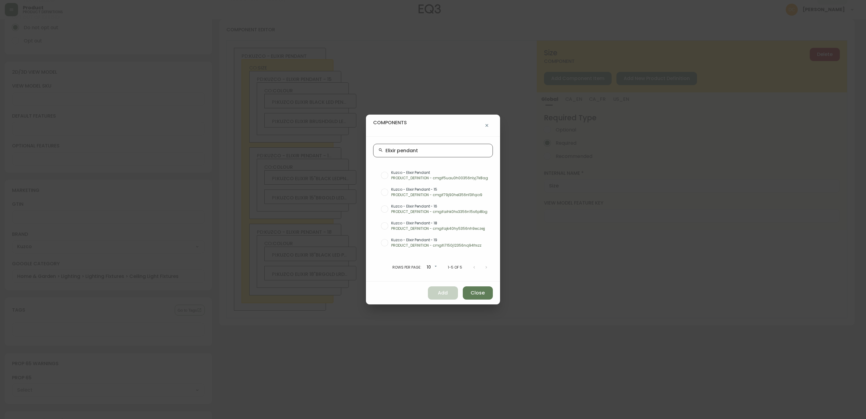
type input "Elixir pendant"
click at [456, 244] on p "PRODUCT_DEFINITION - cmgifi7150j12356nq94frxzz" at bounding box center [439, 245] width 97 height 5
radio input "true"
click at [440, 294] on span "Add" at bounding box center [443, 293] width 10 height 7
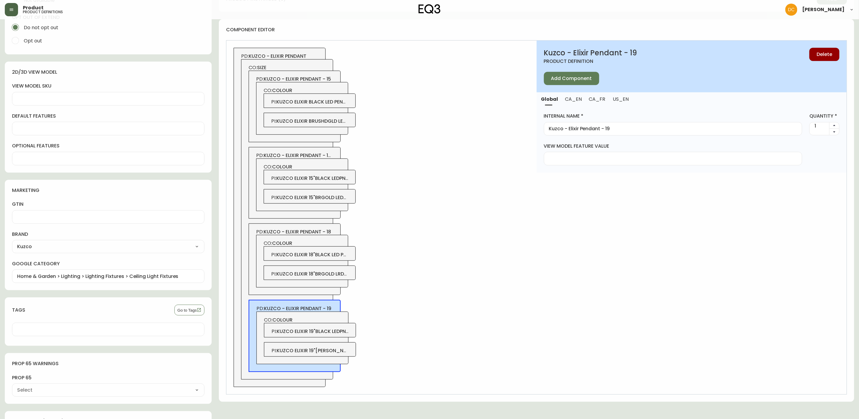
click at [337, 229] on div "PD: kuzco - elixir pendant - 18 CO: colour PI : kuzco elixir 18"black led pndt …" at bounding box center [295, 259] width 92 height 72
type input "Kuzco - Elixir Pendant - 18"
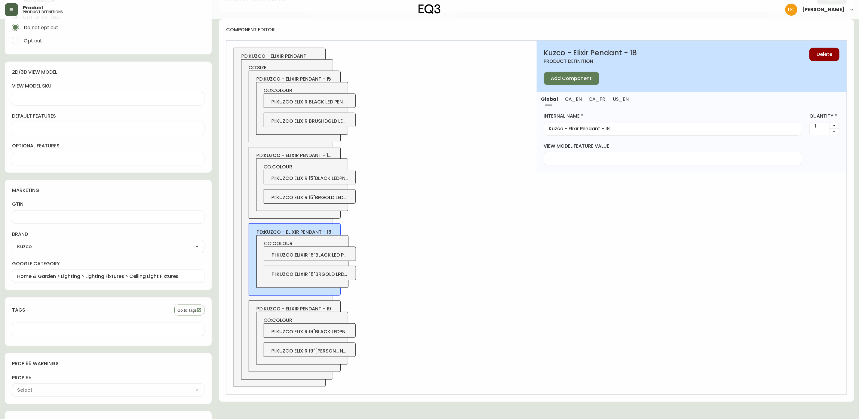
drag, startPoint x: 567, startPoint y: 98, endPoint x: 580, endPoint y: 111, distance: 18.7
click at [569, 99] on span "CA_EN" at bounding box center [573, 99] width 17 height 6
click at [585, 126] on input "alias" at bounding box center [691, 129] width 285 height 6
type input "18""
click at [618, 108] on div "alias 18"" at bounding box center [692, 124] width 310 height 37
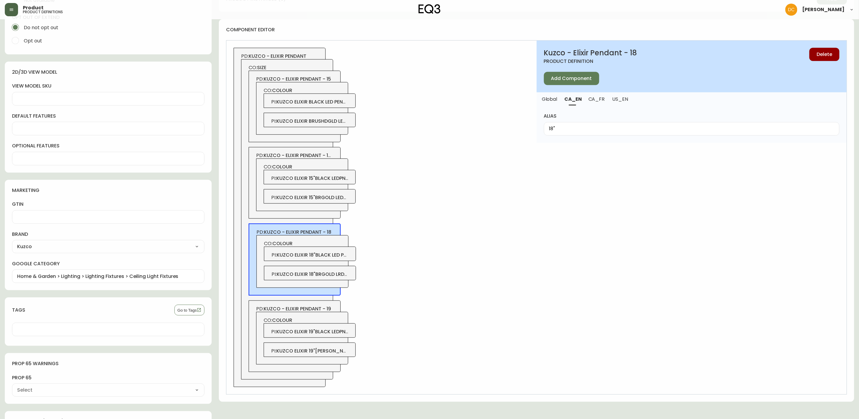
drag, startPoint x: 616, startPoint y: 100, endPoint x: 615, endPoint y: 105, distance: 4.4
click at [616, 100] on span "US_EN" at bounding box center [620, 99] width 16 height 6
click at [593, 129] on input "alias" at bounding box center [691, 129] width 285 height 6
paste input "18""
type input "18""
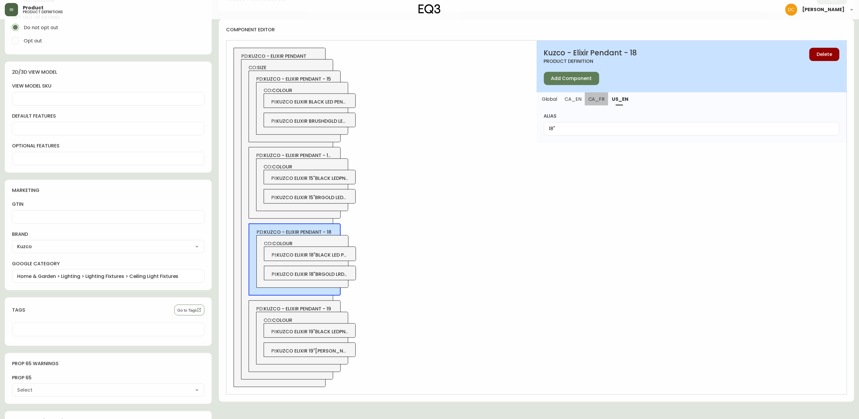
click at [599, 102] on span "CA_FR" at bounding box center [596, 99] width 16 height 6
click at [588, 128] on input "alias" at bounding box center [691, 129] width 285 height 6
type input "18 po"
click at [328, 307] on span "kuzco - elixir pendant - 19" at bounding box center [297, 308] width 67 height 7
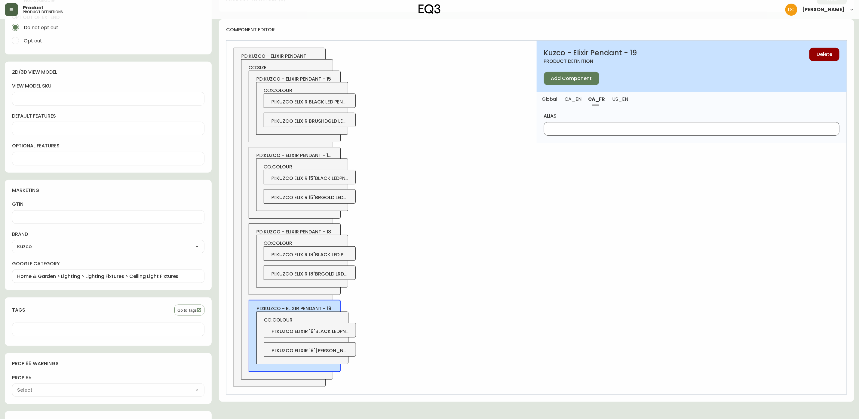
click at [572, 130] on input "alias" at bounding box center [691, 129] width 285 height 6
type input "19 po"
drag, startPoint x: 574, startPoint y: 100, endPoint x: 572, endPoint y: 119, distance: 19.7
click at [575, 100] on span "CA_EN" at bounding box center [573, 99] width 16 height 6
click at [570, 126] on input "alias" at bounding box center [691, 129] width 285 height 6
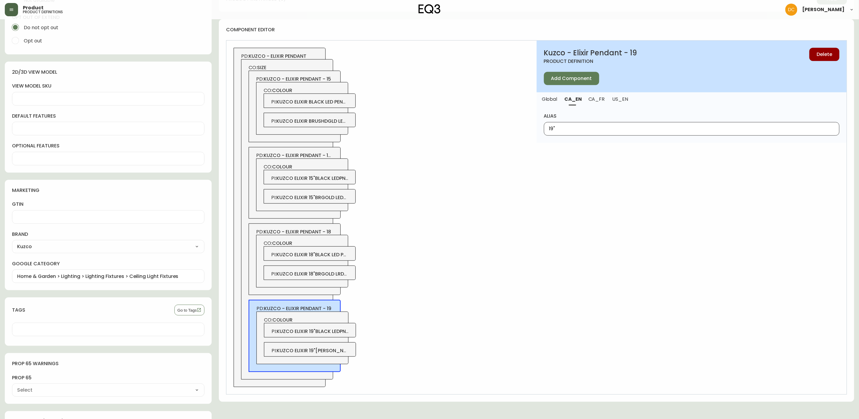
type input "19""
click at [622, 96] on span "US_EN" at bounding box center [620, 99] width 16 height 6
drag, startPoint x: 607, startPoint y: 129, endPoint x: 600, endPoint y: 117, distance: 14.1
click at [607, 129] on input "alias" at bounding box center [691, 129] width 285 height 6
paste input "19""
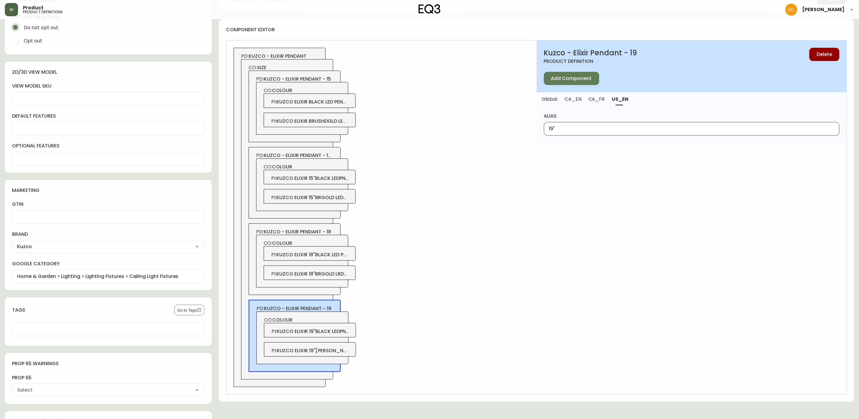
click at [594, 100] on span "CA_FR" at bounding box center [596, 99] width 16 height 6
click at [579, 102] on span "CA_EN" at bounding box center [573, 99] width 16 height 6
click at [486, 218] on div "PD: kuzco - elixir pendant CO: size PD: kuzco - elixir pendant - 15 CO: colour …" at bounding box center [381, 218] width 310 height 354
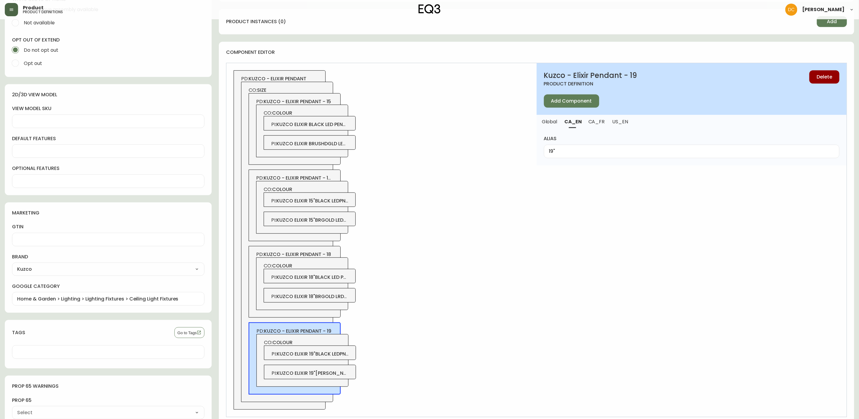
scroll to position [285, 0]
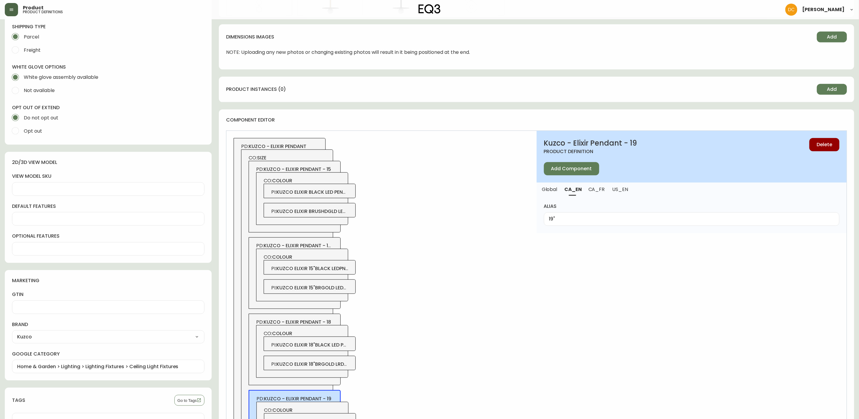
click at [327, 244] on span "kuzco - elixir pendant - 15 with disc" at bounding box center [311, 245] width 94 height 7
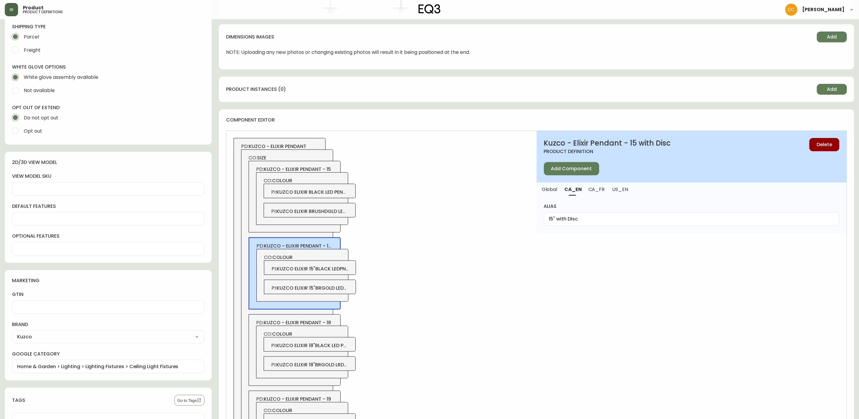
click at [563, 219] on input "15" with Disc" at bounding box center [691, 219] width 285 height 6
click at [571, 220] on input "15" with Disc" at bounding box center [691, 219] width 285 height 6
drag, startPoint x: 601, startPoint y: 189, endPoint x: 598, endPoint y: 196, distance: 7.7
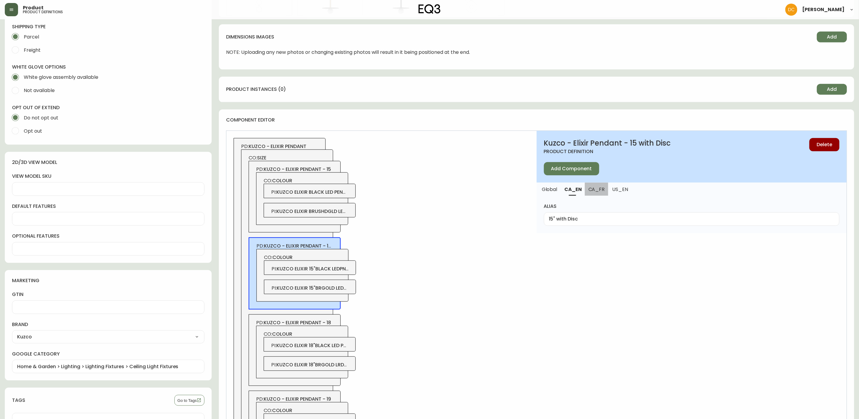
click at [601, 189] on span "CA_FR" at bounding box center [596, 189] width 16 height 6
click at [585, 219] on input "15 po avec disc" at bounding box center [691, 219] width 285 height 6
click at [579, 221] on input "15 po avec une disque" at bounding box center [691, 219] width 285 height 6
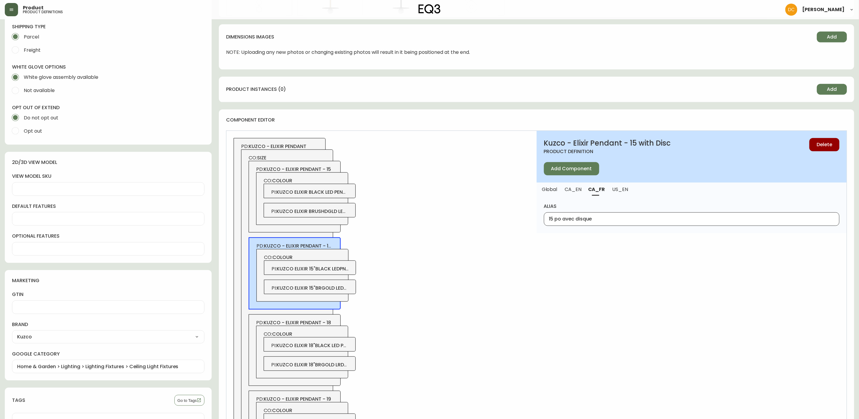
type input "15 po avec disque"
click at [611, 266] on div "Kuzco - Elixir Pendant - 15 with Disc product definition Delete Add Component G…" at bounding box center [692, 308] width 310 height 354
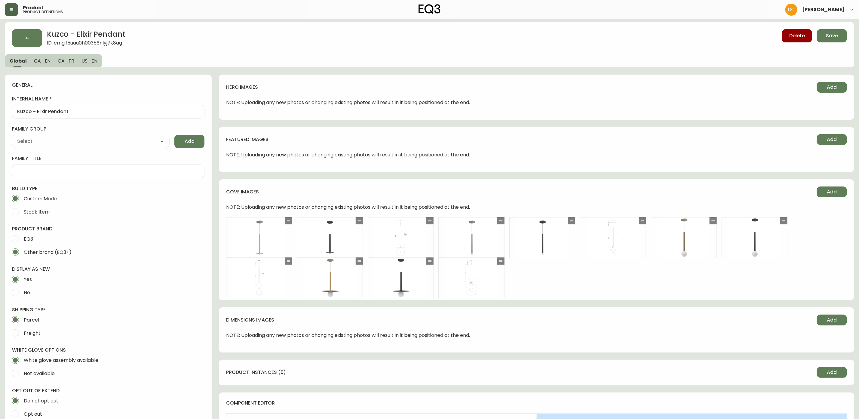
scroll to position [0, 0]
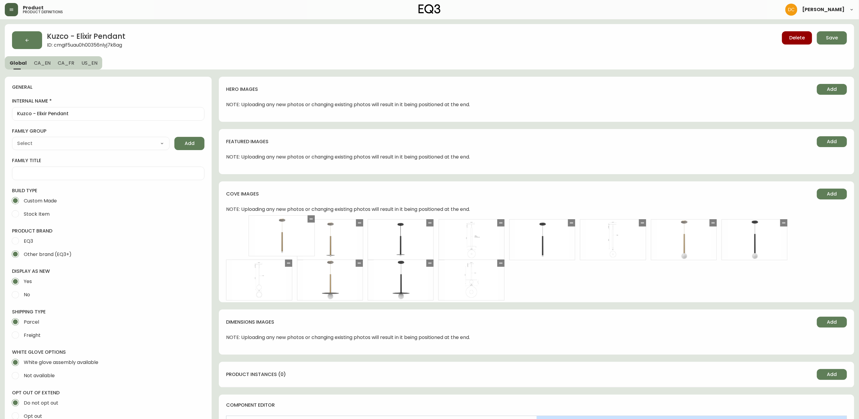
drag, startPoint x: 500, startPoint y: 223, endPoint x: 307, endPoint y: 218, distance: 193.4
click at [309, 218] on icon at bounding box center [311, 219] width 5 height 5
drag, startPoint x: 570, startPoint y: 221, endPoint x: 305, endPoint y: 221, distance: 264.9
click at [305, 221] on icon at bounding box center [307, 222] width 5 height 5
drag, startPoint x: 644, startPoint y: 222, endPoint x: 446, endPoint y: 222, distance: 198.8
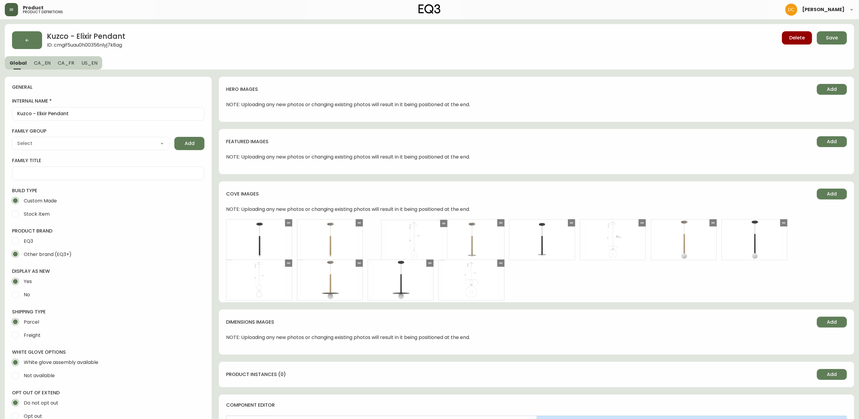
click at [446, 222] on icon at bounding box center [443, 223] width 5 height 5
drag, startPoint x: 572, startPoint y: 220, endPoint x: 519, endPoint y: 220, distance: 53.2
click at [518, 220] on icon at bounding box center [518, 222] width 5 height 5
drag, startPoint x: 778, startPoint y: 223, endPoint x: 707, endPoint y: 221, distance: 70.7
click at [707, 221] on div at bounding box center [710, 220] width 7 height 7
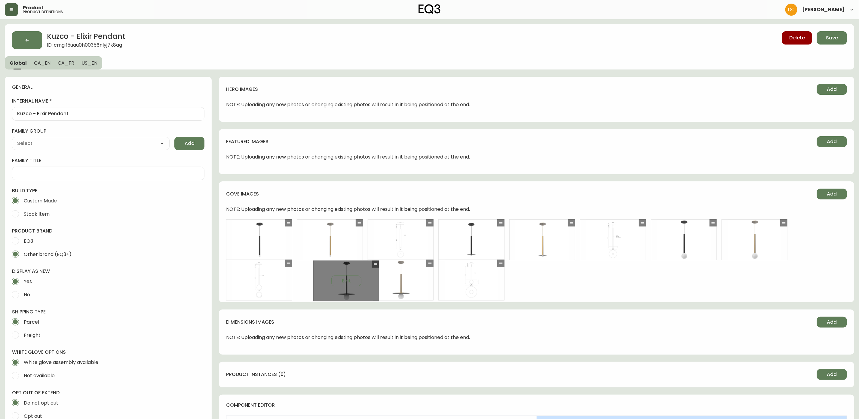
drag, startPoint x: 427, startPoint y: 262, endPoint x: 373, endPoint y: 263, distance: 54.4
click at [373, 263] on div at bounding box center [375, 263] width 7 height 7
click at [828, 35] on span "Save" at bounding box center [832, 38] width 12 height 7
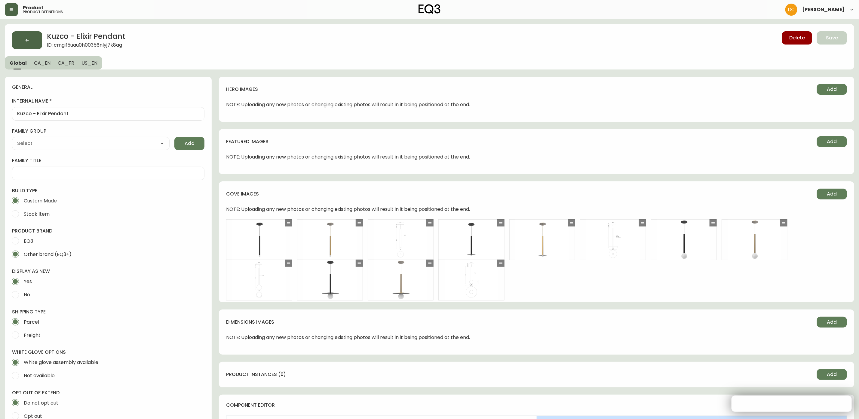
click at [31, 36] on button "button" at bounding box center [27, 40] width 30 height 18
